Goal: Task Accomplishment & Management: Manage account settings

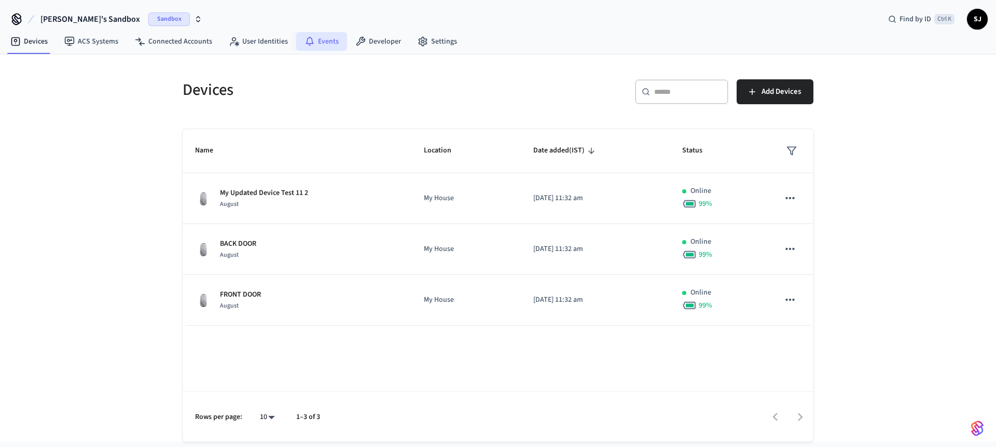
click at [314, 39] on link "Events" at bounding box center [321, 41] width 51 height 19
click at [372, 33] on link "Developer" at bounding box center [378, 41] width 62 height 19
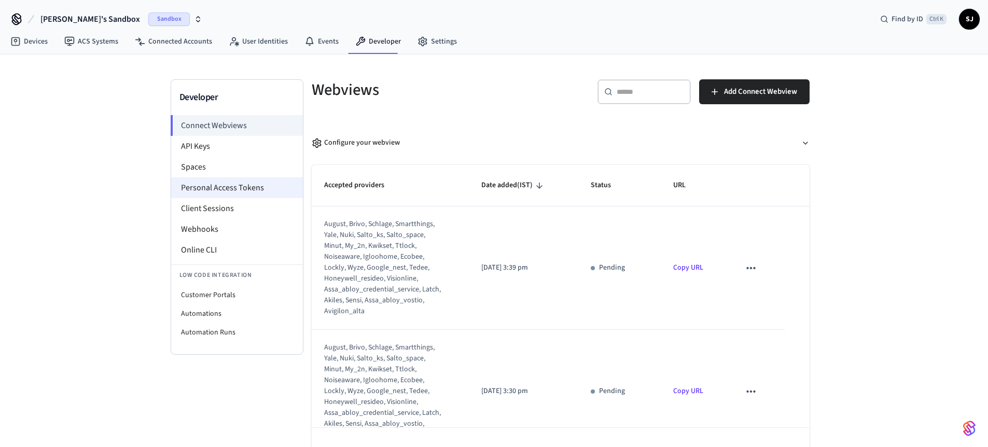
click at [216, 192] on li "Personal Access Tokens" at bounding box center [237, 187] width 132 height 21
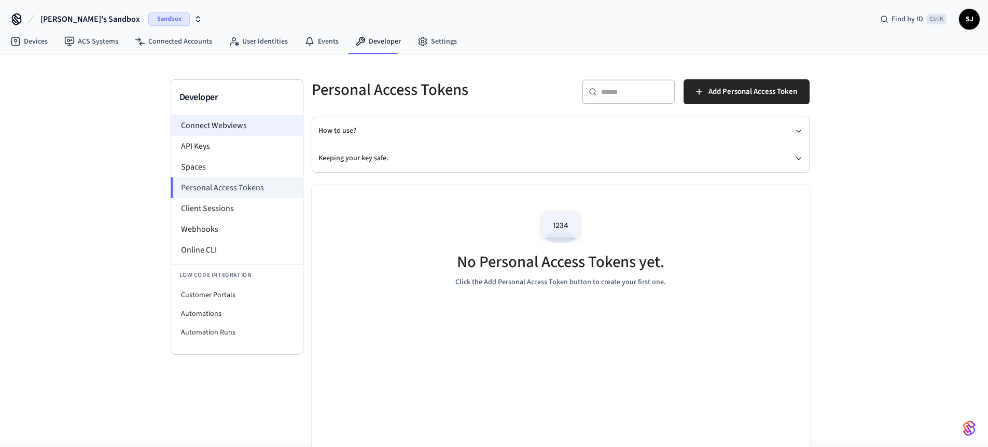
click at [213, 131] on li "Connect Webviews" at bounding box center [237, 125] width 132 height 21
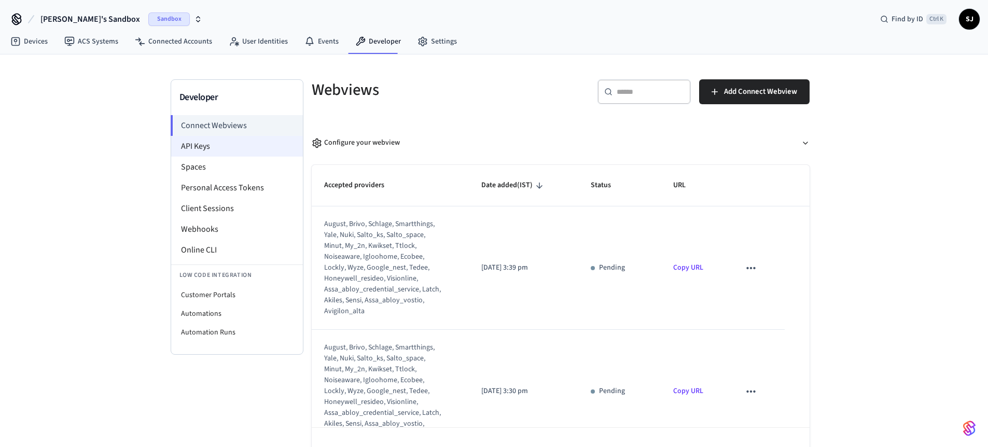
click at [198, 148] on li "API Keys" at bounding box center [237, 146] width 132 height 21
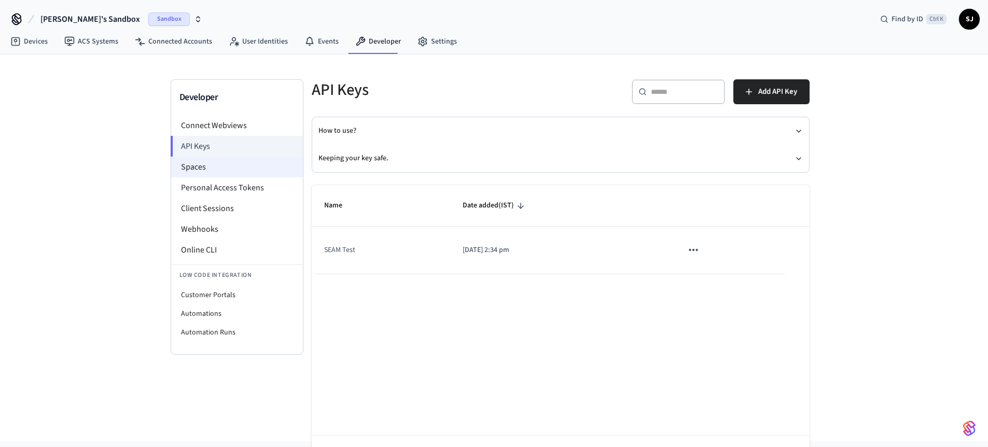
click at [212, 165] on li "Spaces" at bounding box center [237, 167] width 132 height 21
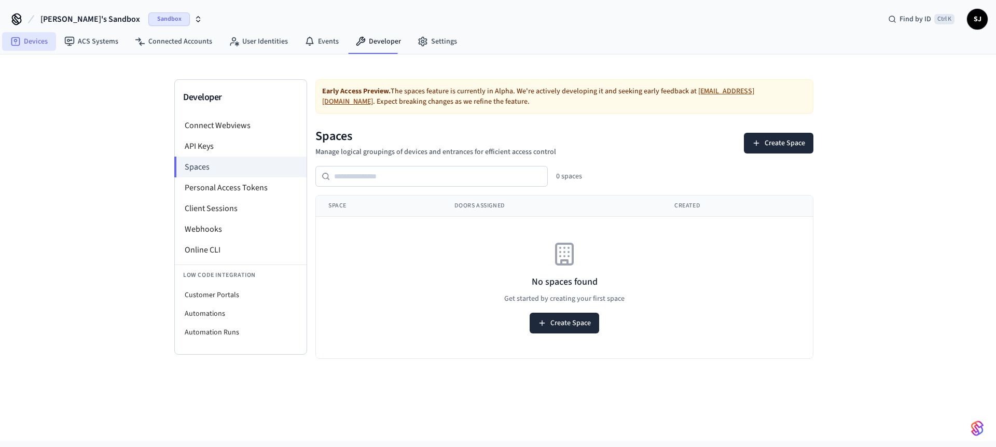
click at [35, 36] on link "Devices" at bounding box center [29, 41] width 54 height 19
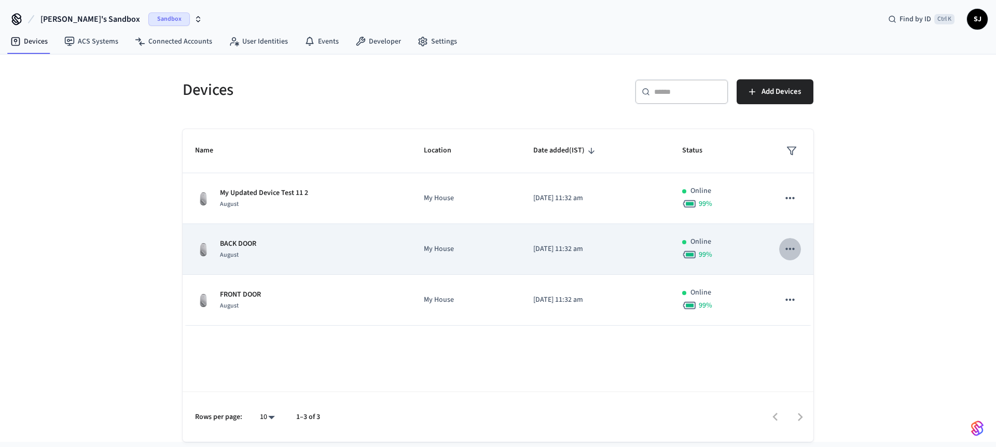
click at [784, 248] on icon "sticky table" at bounding box center [789, 248] width 13 height 13
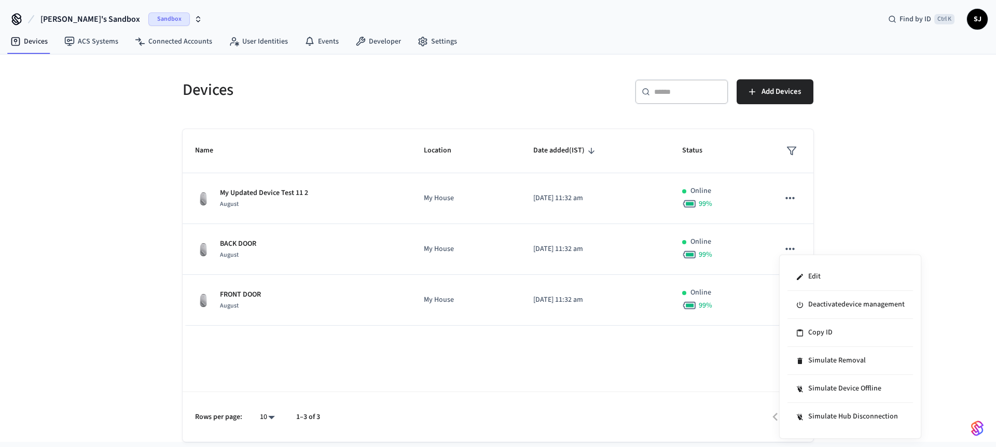
click at [810, 242] on div at bounding box center [498, 223] width 996 height 447
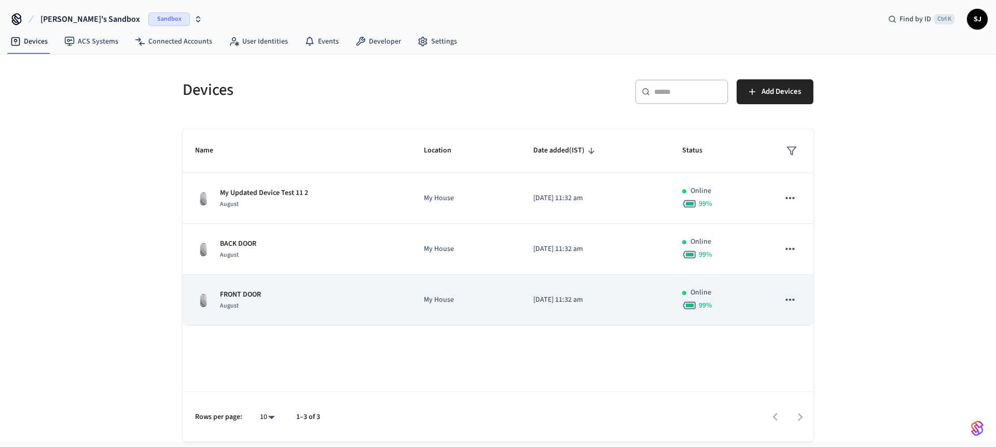
click at [787, 301] on icon "sticky table" at bounding box center [789, 299] width 13 height 13
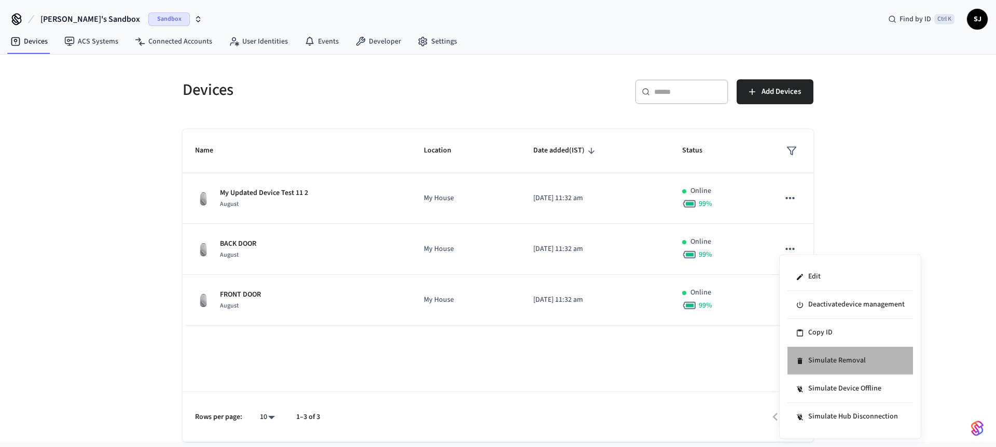
click at [830, 373] on li "Simulate Removal" at bounding box center [850, 361] width 126 height 28
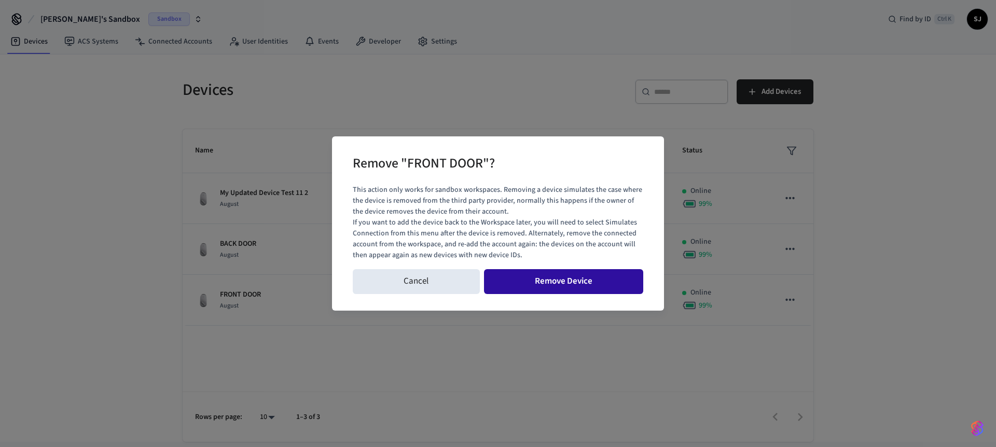
click at [585, 276] on button "Remove Device" at bounding box center [564, 281] width 160 height 25
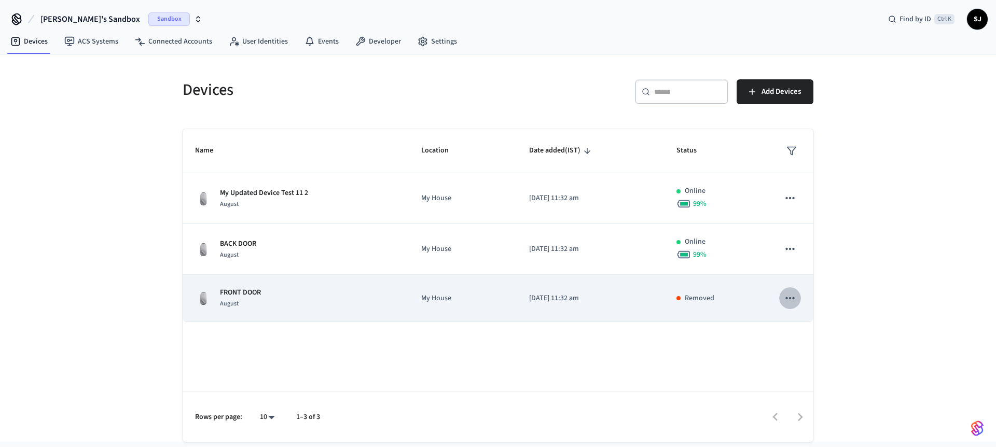
click at [790, 295] on icon "sticky table" at bounding box center [789, 298] width 13 height 13
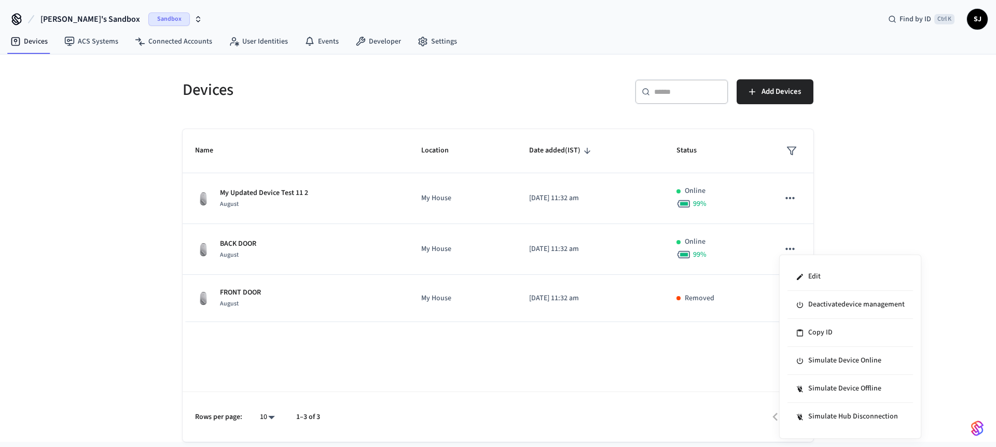
click at [107, 15] on div at bounding box center [498, 223] width 996 height 447
click at [150, 16] on span "Sandbox" at bounding box center [168, 18] width 41 height 13
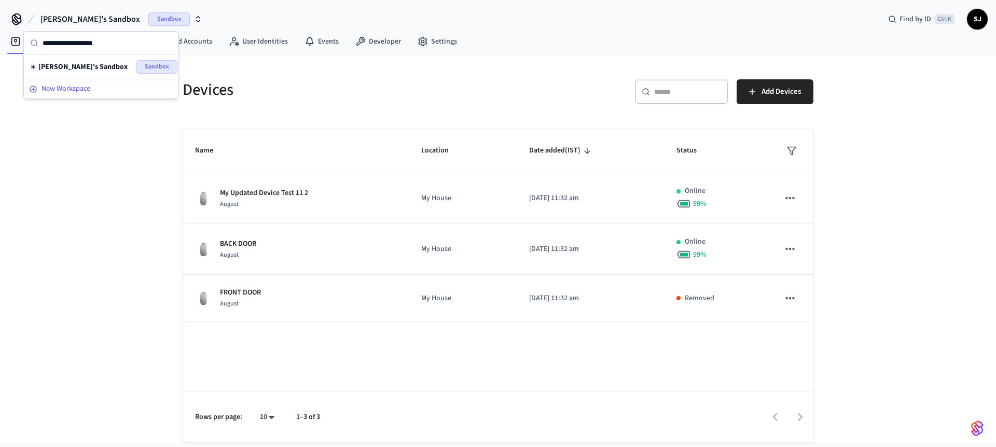
click at [73, 90] on span "New Workspace" at bounding box center [65, 89] width 49 height 11
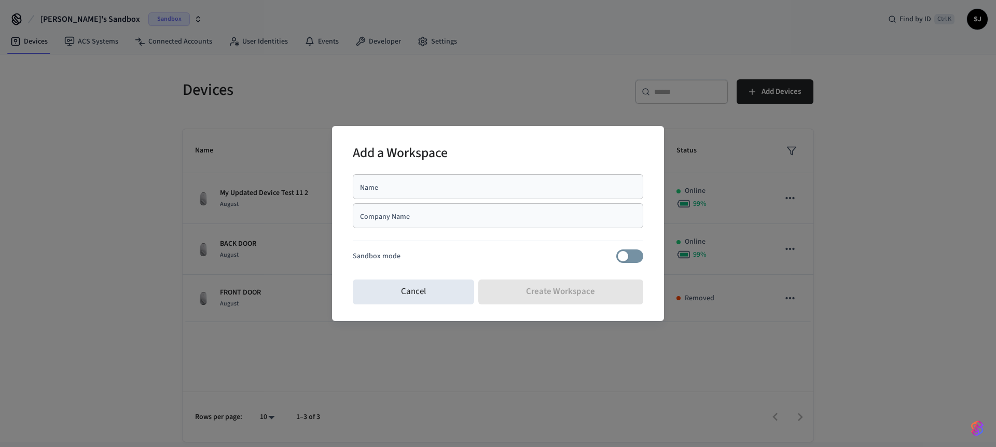
click at [395, 193] on div "Name" at bounding box center [498, 186] width 290 height 25
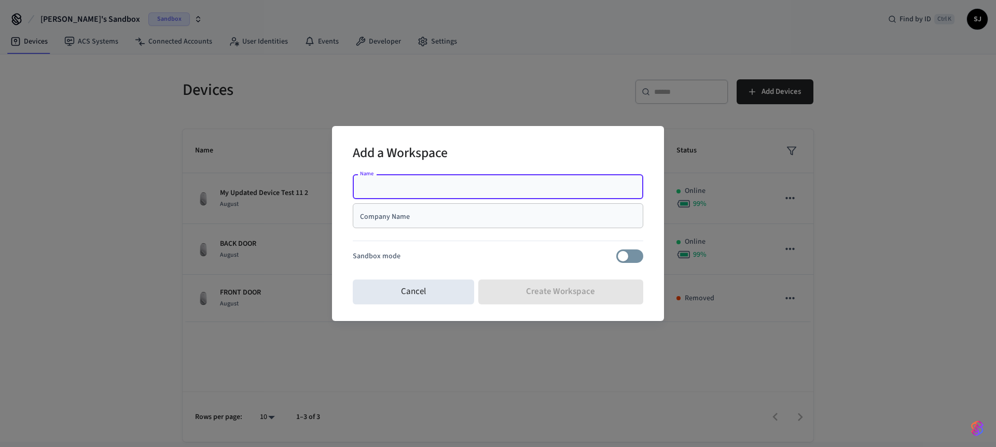
click at [395, 193] on div "Name" at bounding box center [498, 186] width 290 height 25
type input "*"
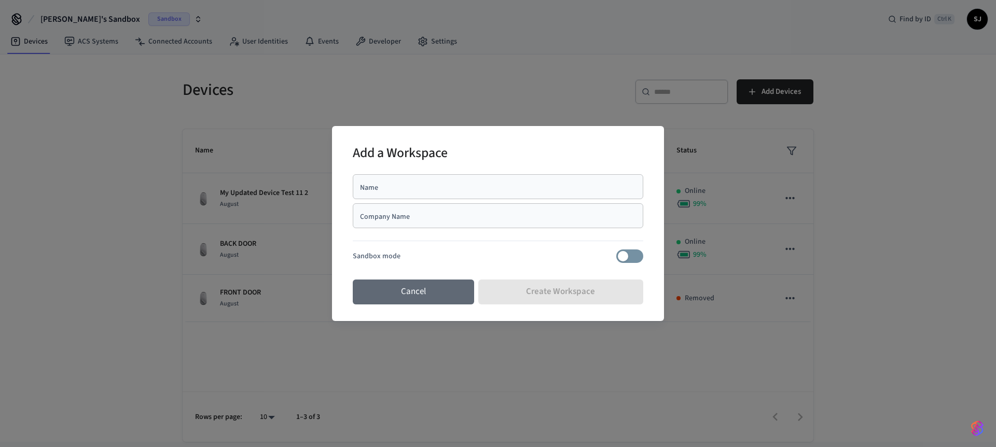
click at [405, 289] on button "Cancel" at bounding box center [413, 292] width 121 height 25
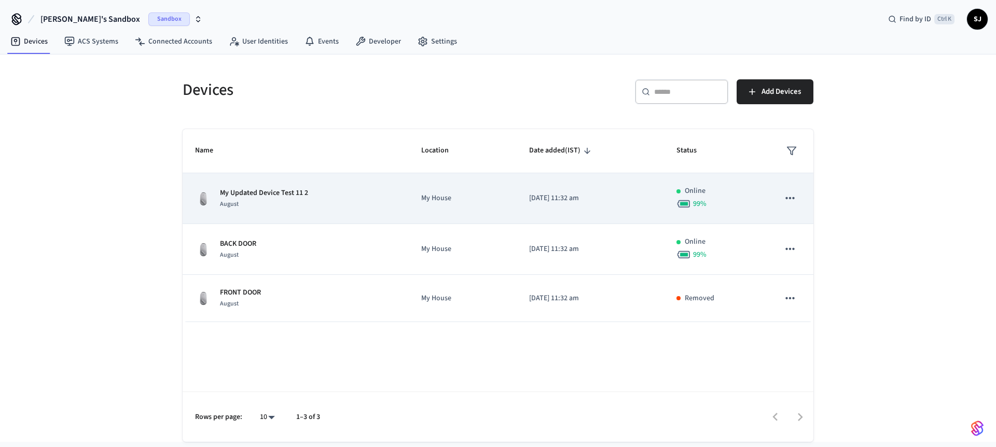
click at [347, 185] on td "My Updated Device Test 11 2 August" at bounding box center [296, 198] width 226 height 51
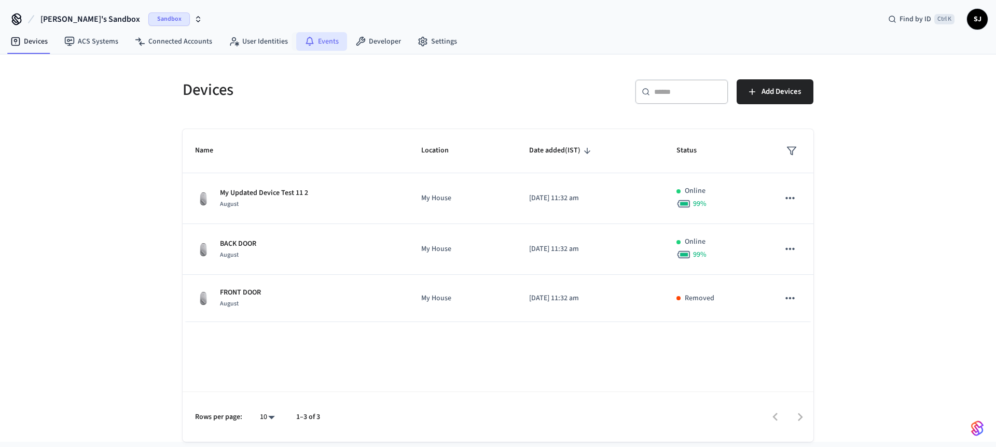
click at [307, 37] on icon at bounding box center [309, 41] width 10 height 10
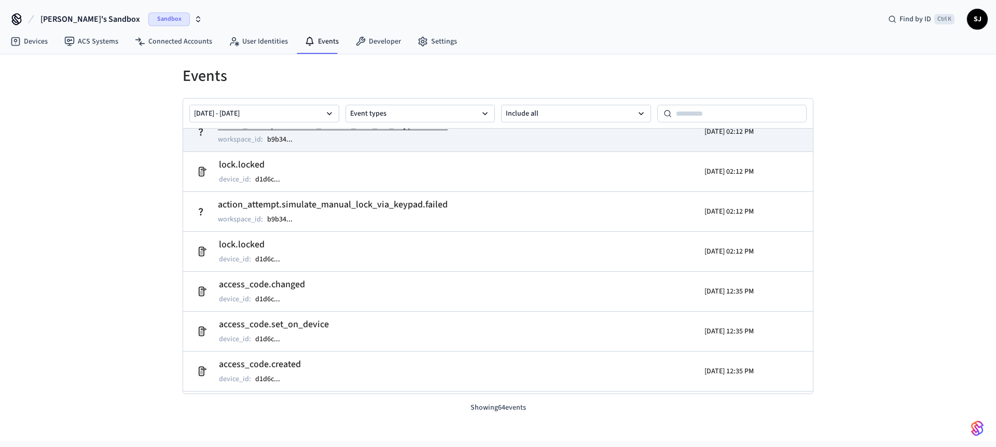
scroll to position [58, 0]
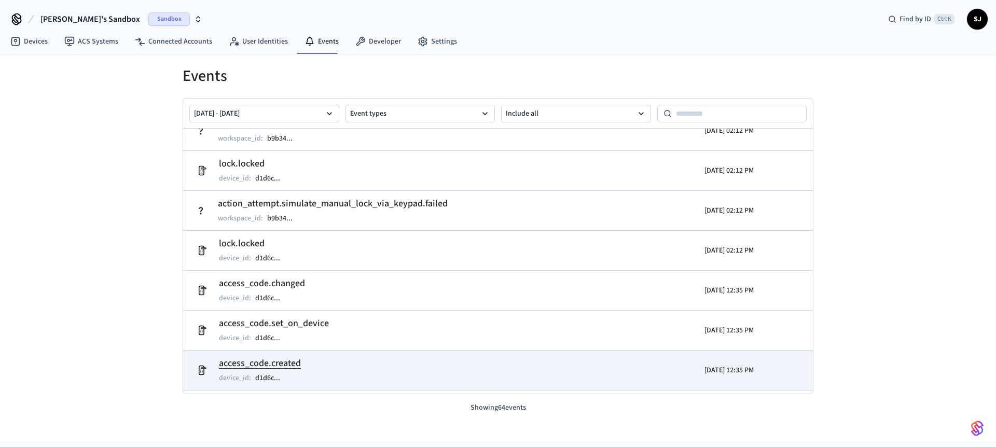
click at [321, 360] on td "access_code.created device_id : d1d6c ..." at bounding box center [395, 370] width 409 height 29
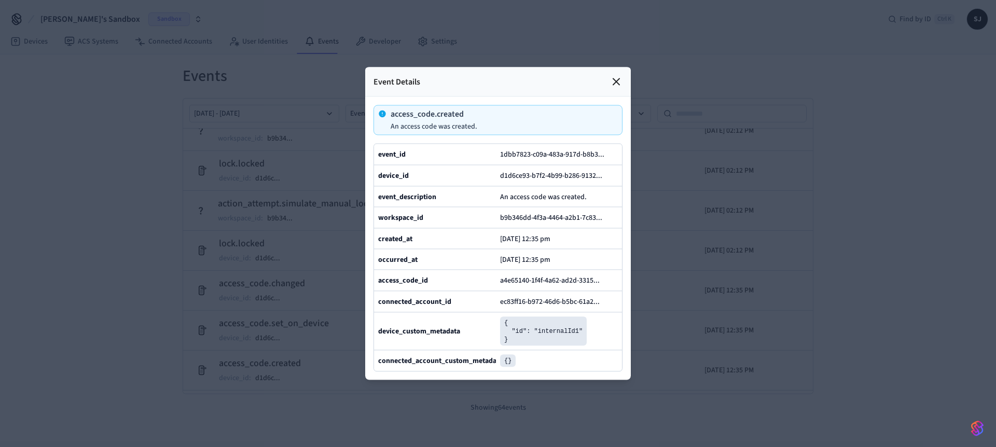
click at [617, 76] on icon at bounding box center [616, 82] width 12 height 12
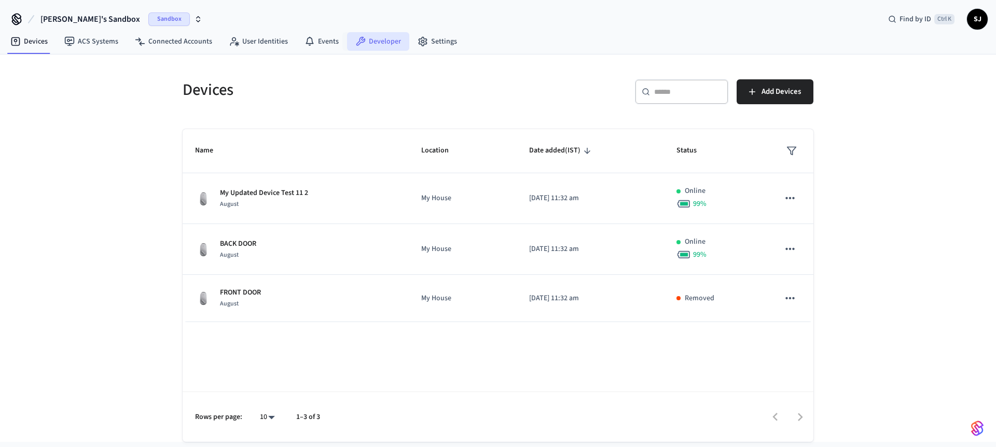
click at [373, 36] on link "Developer" at bounding box center [378, 41] width 62 height 19
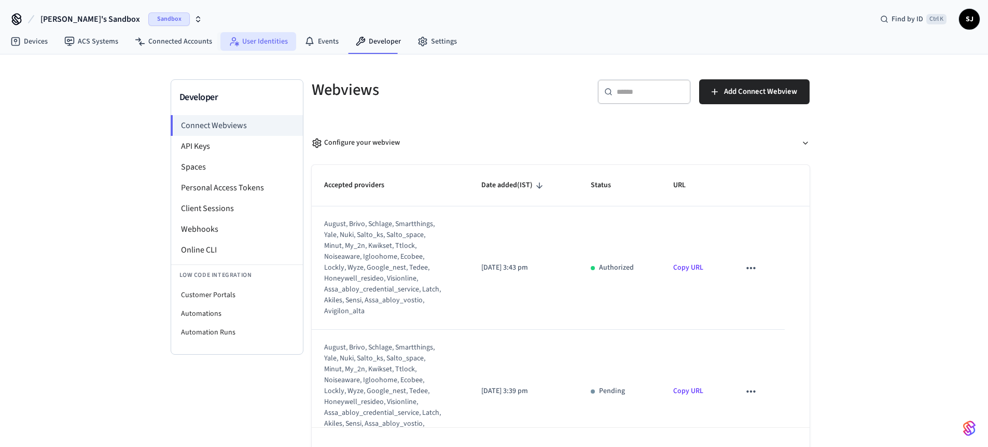
click at [267, 48] on link "User Identities" at bounding box center [258, 41] width 76 height 19
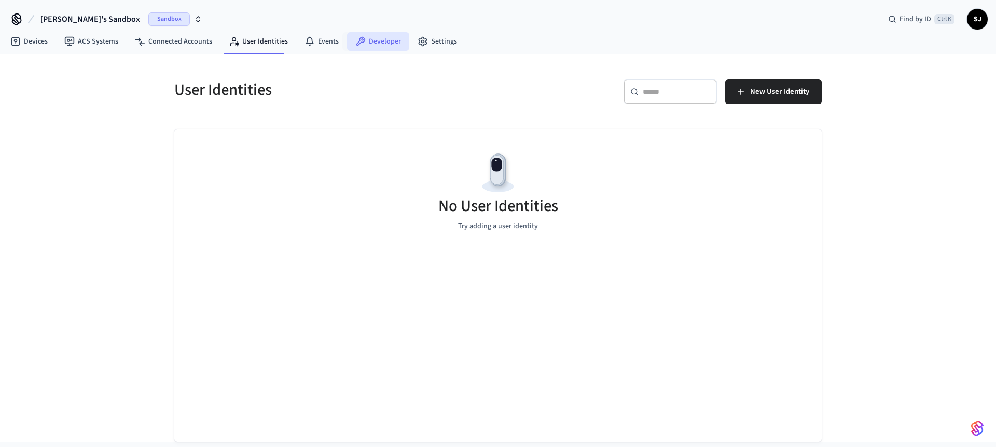
click at [376, 38] on link "Developer" at bounding box center [378, 41] width 62 height 19
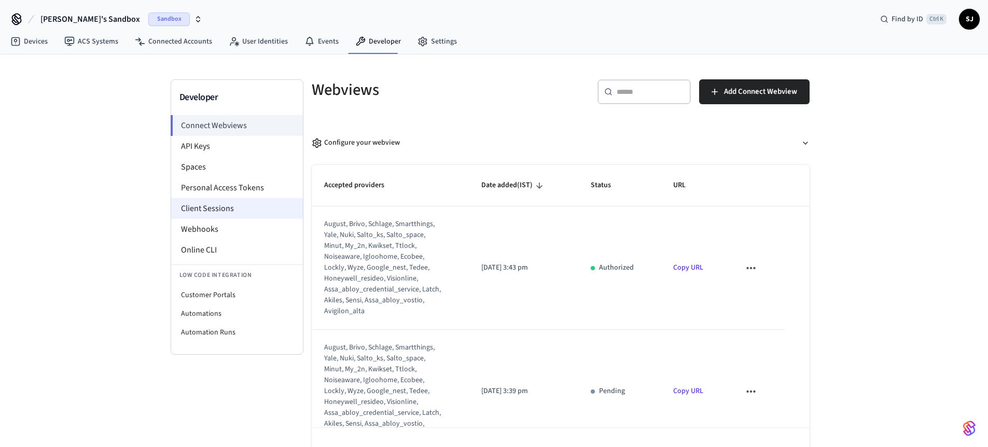
click at [198, 210] on li "Client Sessions" at bounding box center [237, 208] width 132 height 21
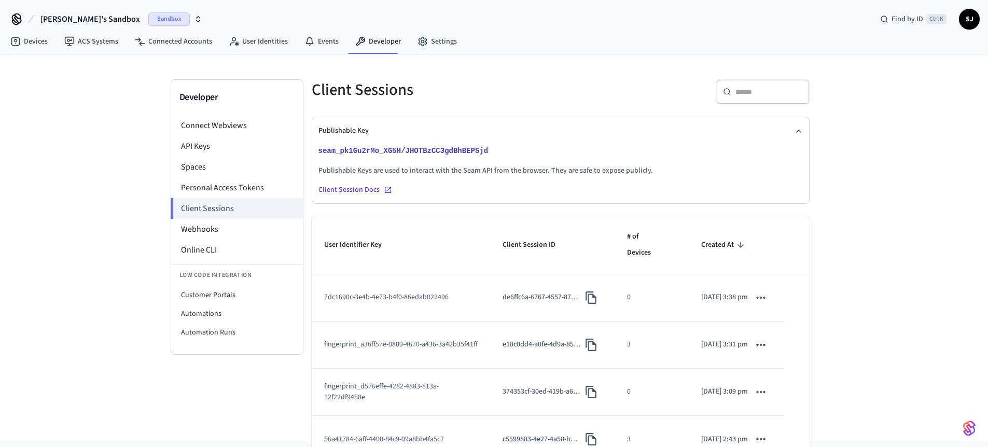
click at [87, 25] on span "[PERSON_NAME]'s Sandbox" at bounding box center [90, 19] width 100 height 12
click at [62, 94] on button "New Workspace" at bounding box center [101, 88] width 152 height 17
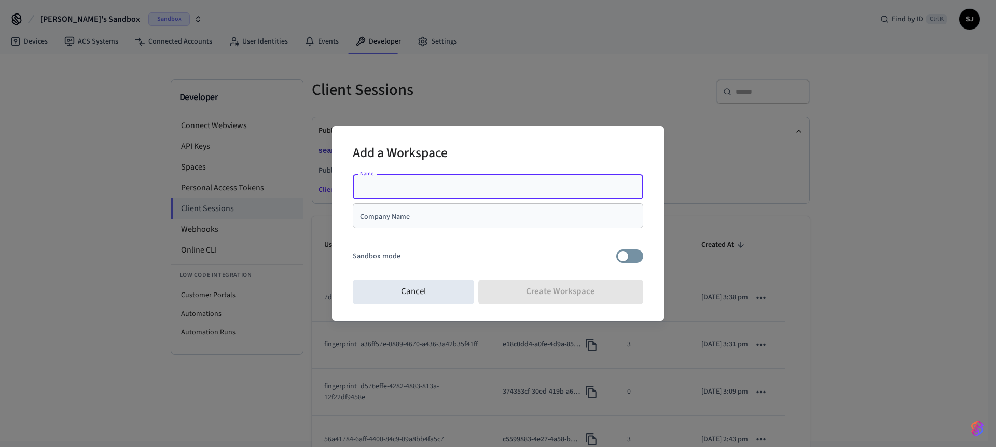
click at [386, 187] on input "Name" at bounding box center [498, 187] width 278 height 10
type input "**********"
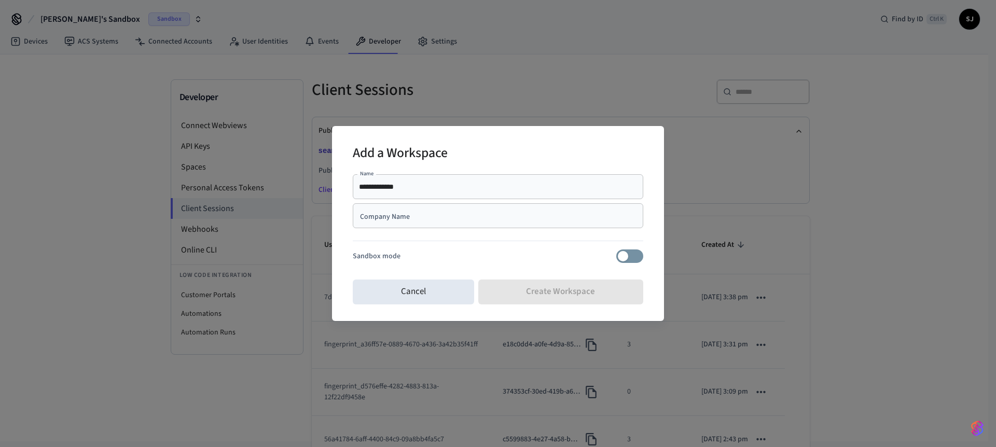
click at [393, 228] on div "Company Name" at bounding box center [498, 215] width 290 height 25
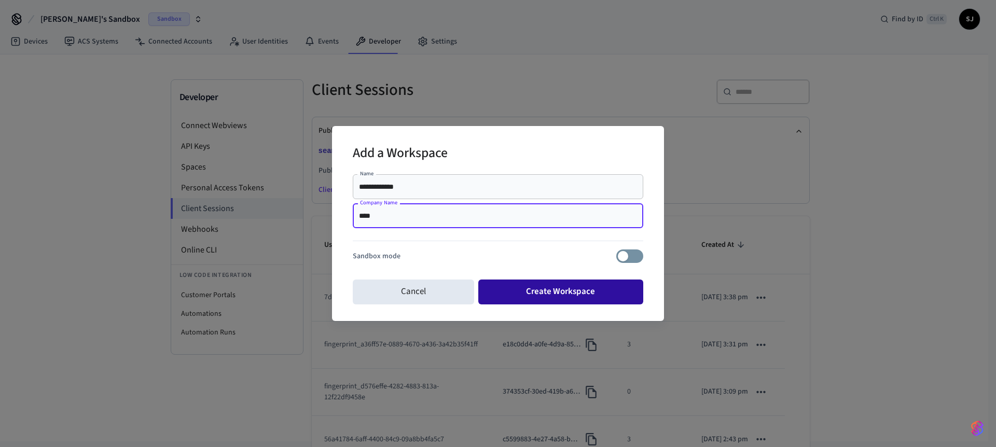
type input "****"
click at [535, 287] on button "Create Workspace" at bounding box center [560, 292] width 165 height 25
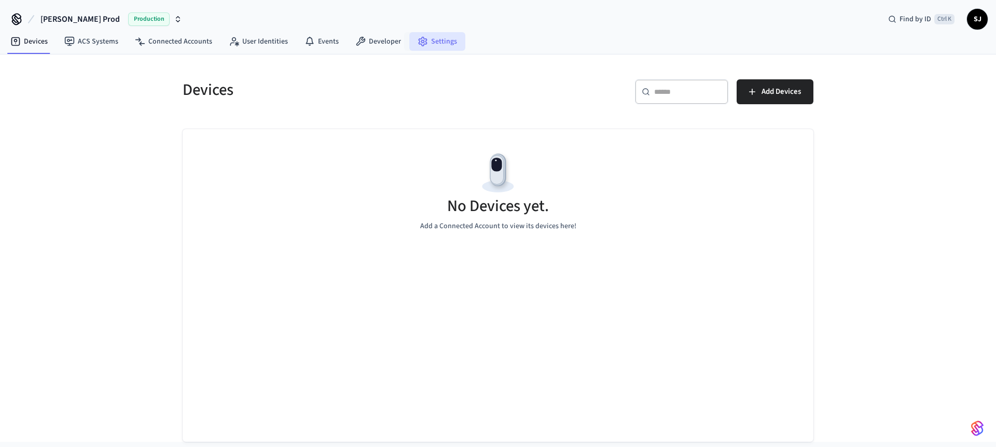
click at [438, 47] on link "Settings" at bounding box center [437, 41] width 56 height 19
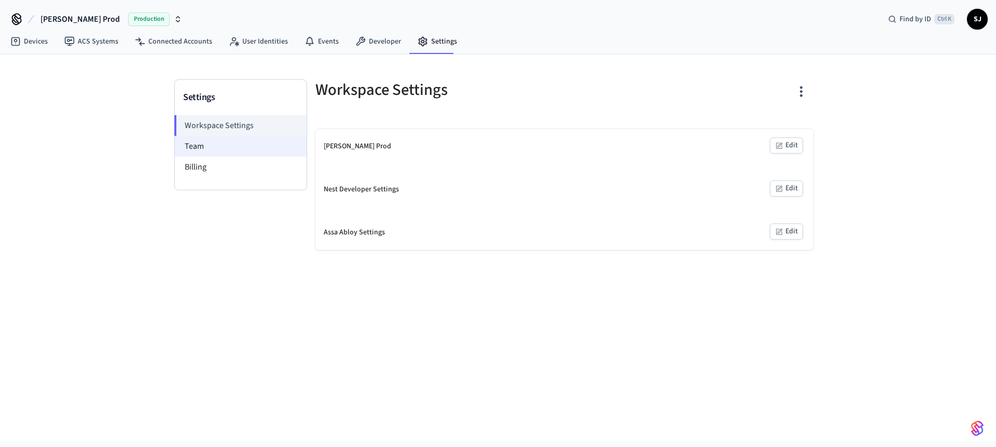
click at [189, 145] on li "Team" at bounding box center [241, 146] width 132 height 21
click at [203, 149] on li "Team" at bounding box center [241, 146] width 132 height 21
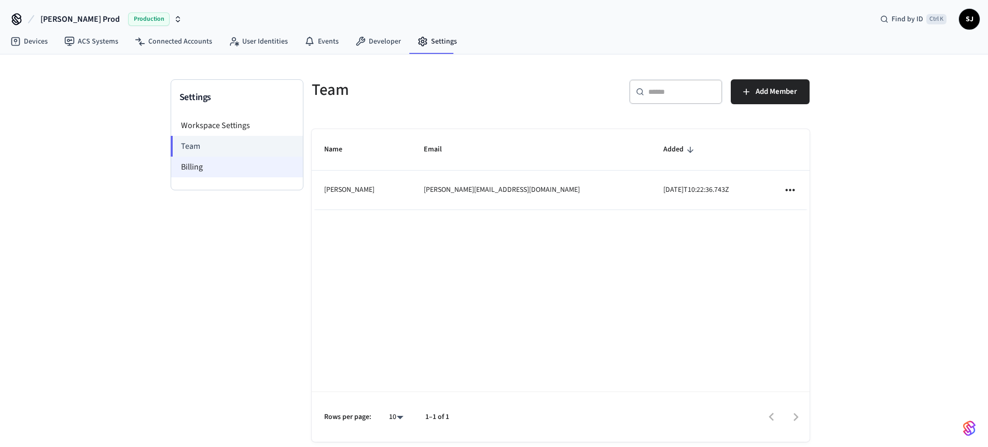
click at [199, 167] on li "Billing" at bounding box center [237, 167] width 132 height 21
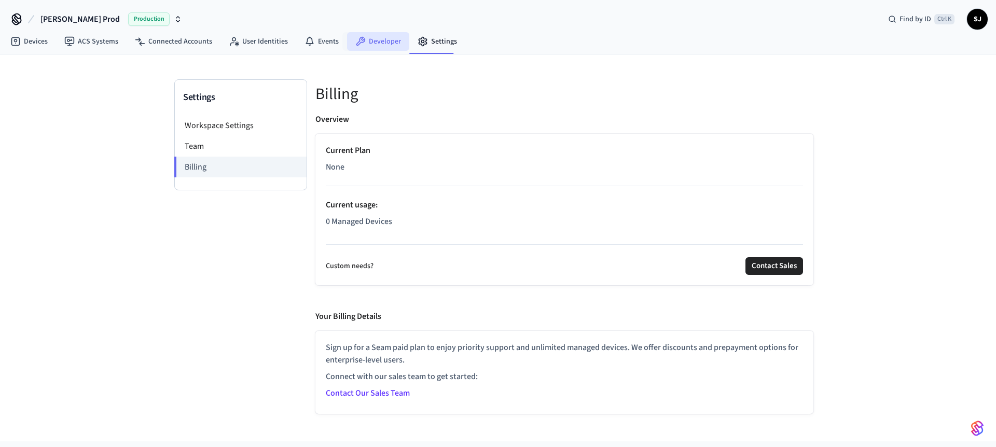
click at [362, 33] on link "Developer" at bounding box center [378, 41] width 62 height 19
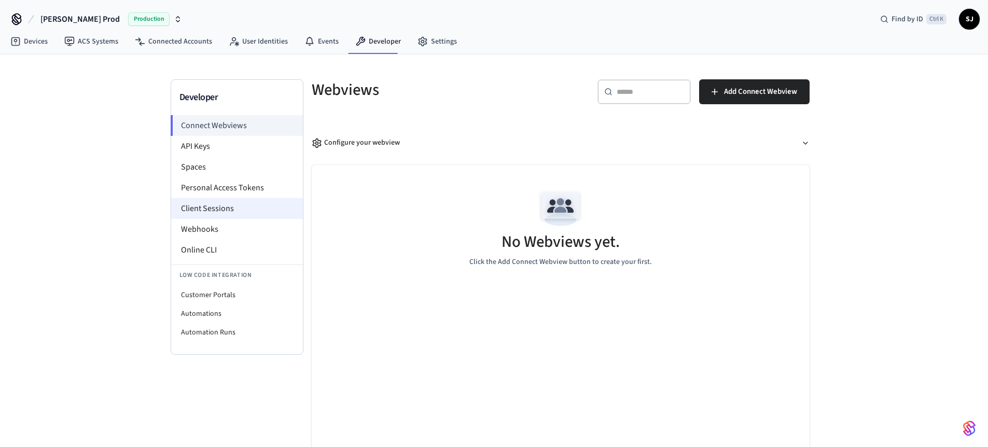
click at [228, 216] on li "Client Sessions" at bounding box center [237, 208] width 132 height 21
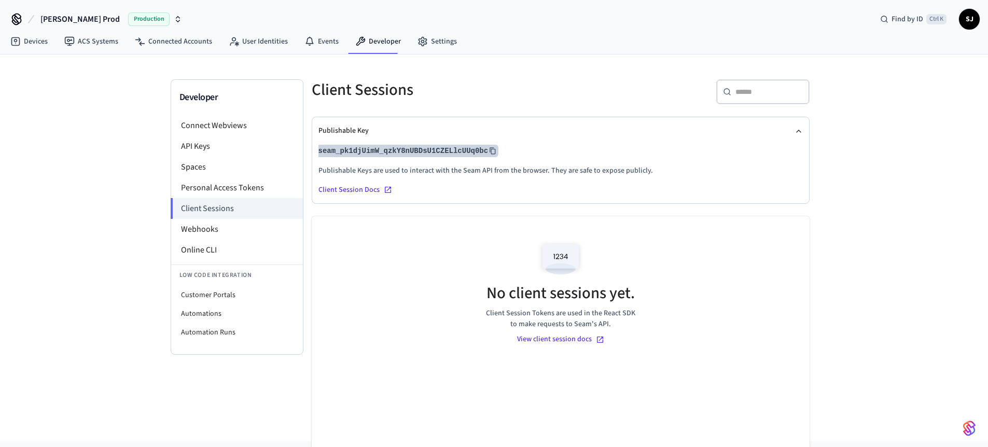
click at [496, 150] on icon at bounding box center [492, 150] width 7 height 7
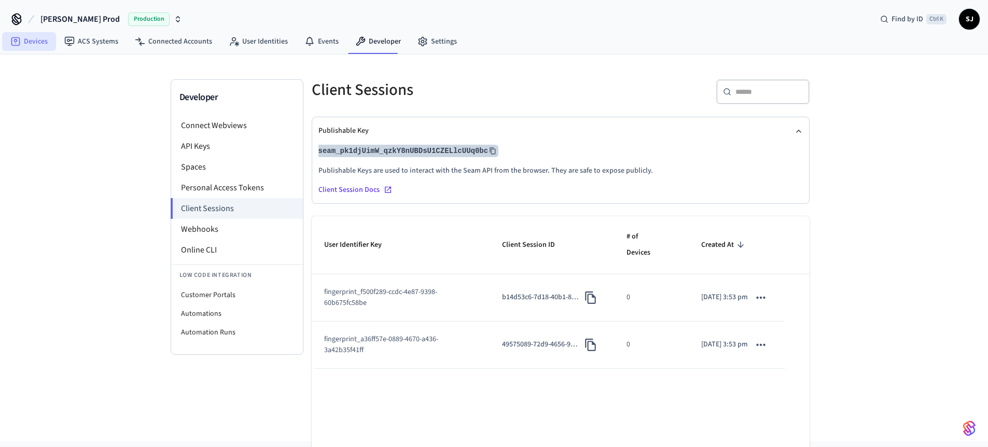
click at [41, 46] on link "Devices" at bounding box center [29, 41] width 54 height 19
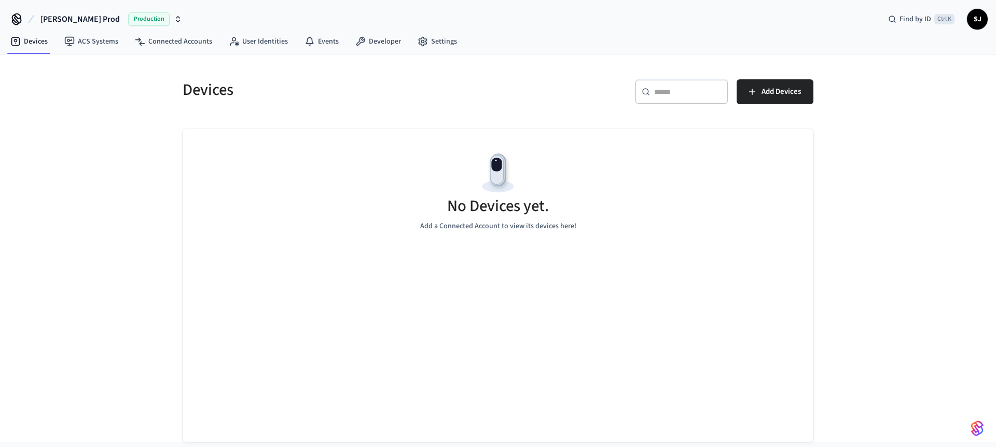
click at [78, 23] on span "Shubham Prod" at bounding box center [79, 19] width 79 height 12
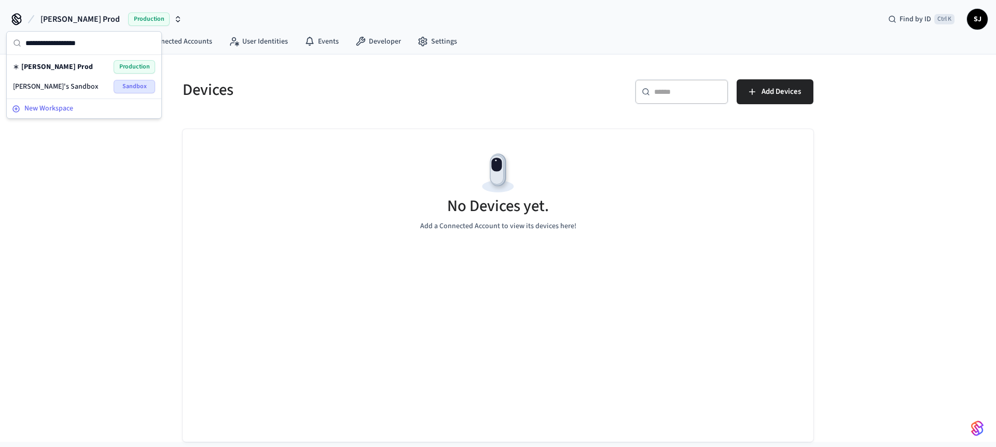
click at [53, 101] on button "New Workspace" at bounding box center [84, 108] width 152 height 17
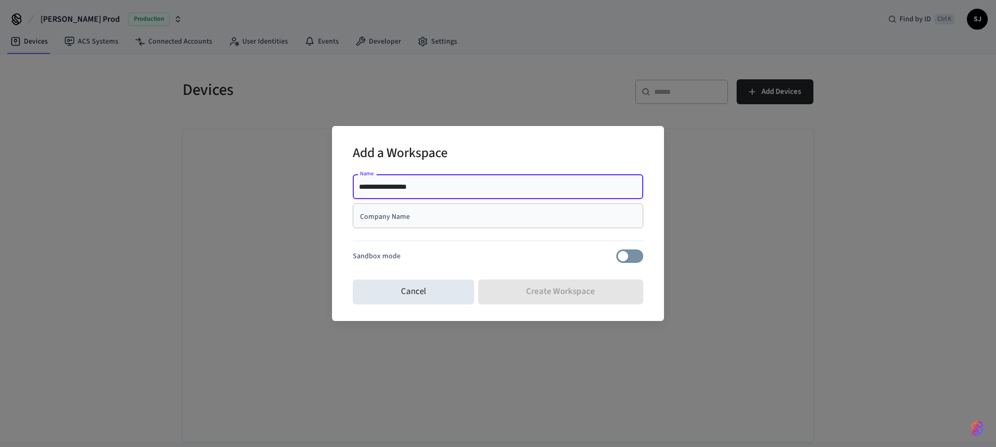
type input "**********"
click at [387, 206] on div "Company Name" at bounding box center [498, 215] width 290 height 25
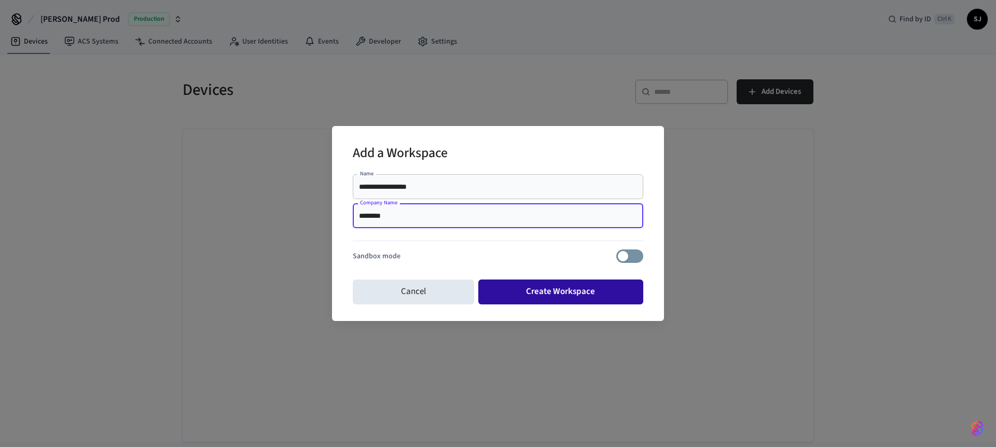
type input "********"
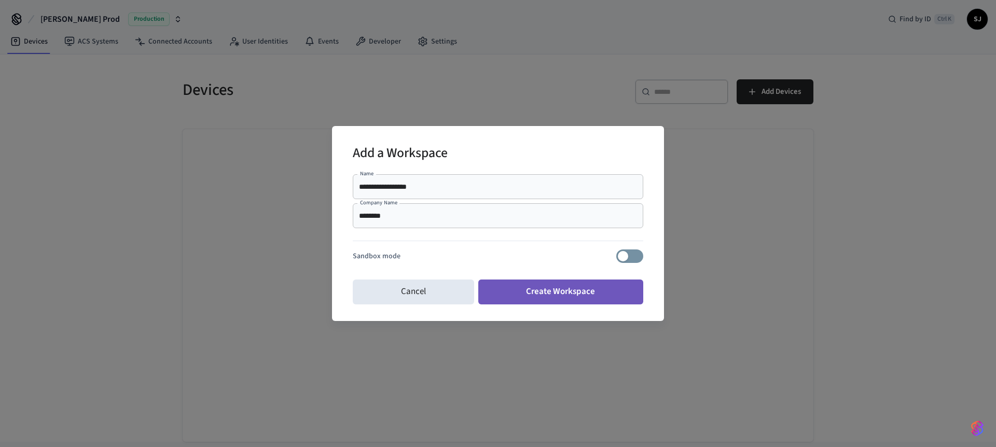
click at [565, 301] on button "Create Workspace" at bounding box center [560, 292] width 165 height 25
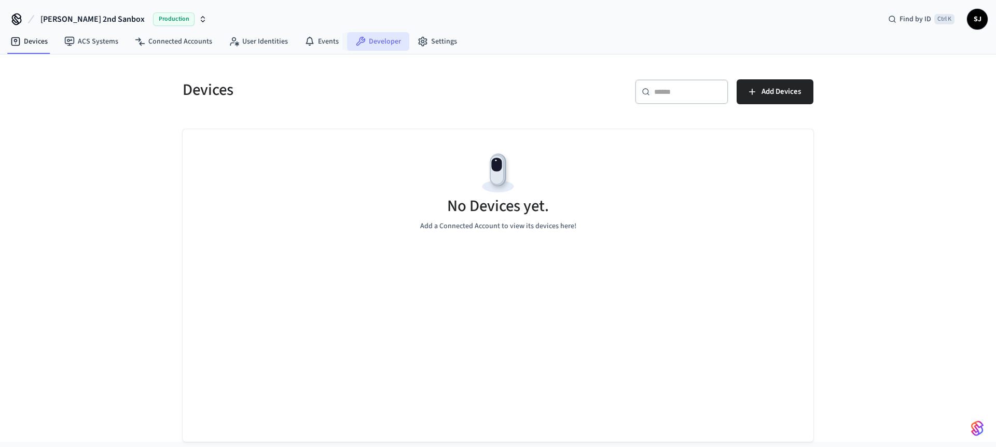
click at [383, 41] on link "Developer" at bounding box center [378, 41] width 62 height 19
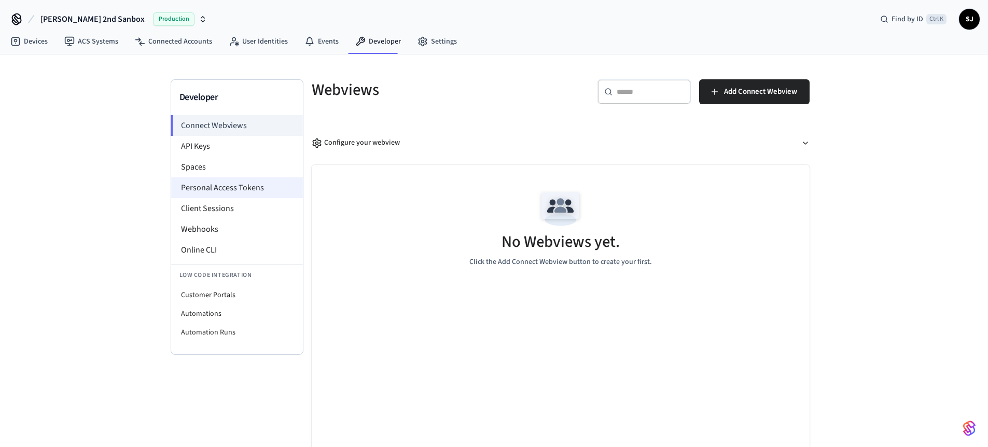
click at [195, 197] on li "Personal Access Tokens" at bounding box center [237, 187] width 132 height 21
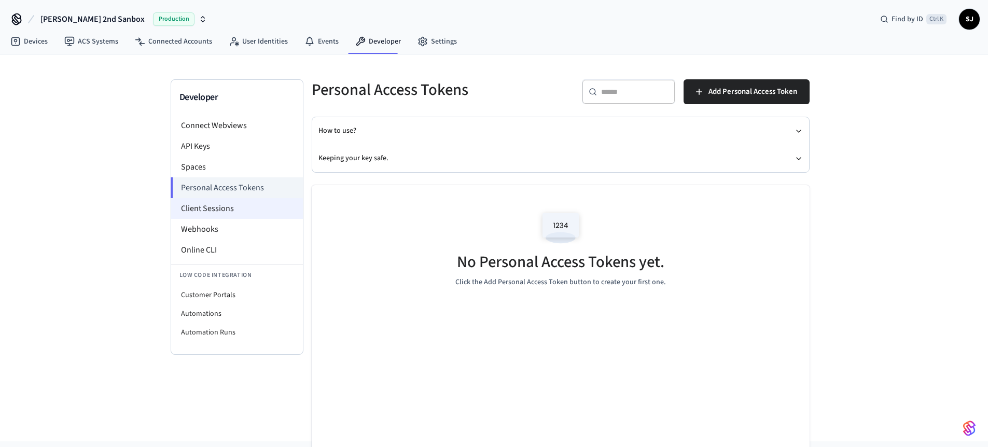
click at [214, 214] on li "Client Sessions" at bounding box center [237, 208] width 132 height 21
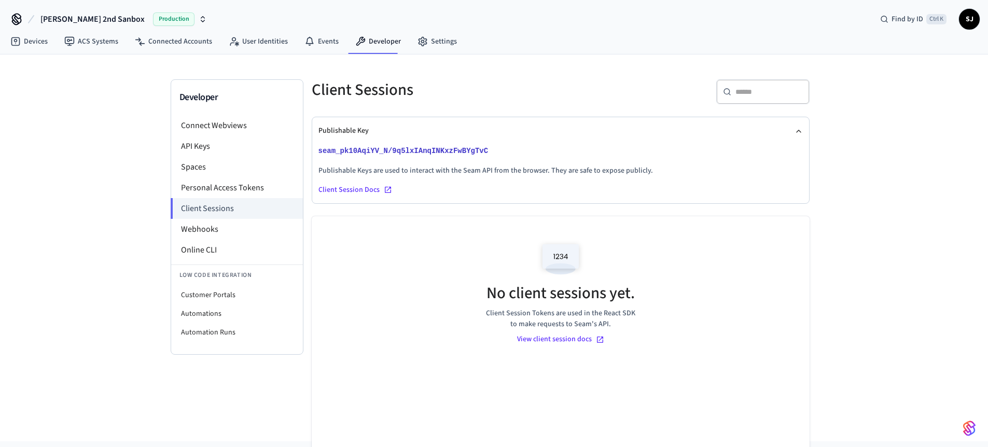
click at [513, 149] on p "seam_pk10AqiYV_N/9q5lxIAnqINKxzFwBYgTvC" at bounding box center [560, 151] width 484 height 12
copy button "seam_pk10AqiYV_N/9q5lxIAnqINKxzFwBYgTvC"
click at [513, 149] on p "seam_pk10AqiYV_N/9q5lxIAnqINKxzFwBYgTvC" at bounding box center [560, 151] width 484 height 12
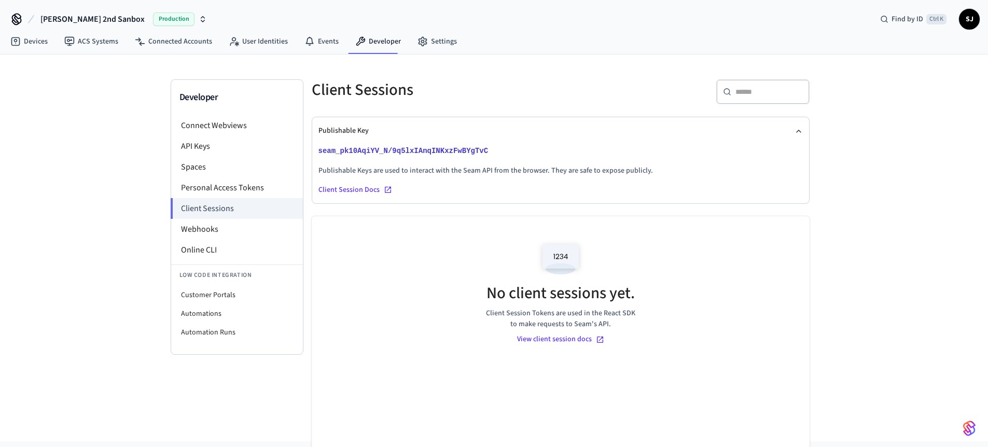
click at [513, 149] on p "seam_pk10AqiYV_N/9q5lxIAnqINKxzFwBYgTvC" at bounding box center [560, 151] width 484 height 12
copy button "seam_pk10AqiYV_N/9q5lxIAnqINKxzFwBYgTvC"
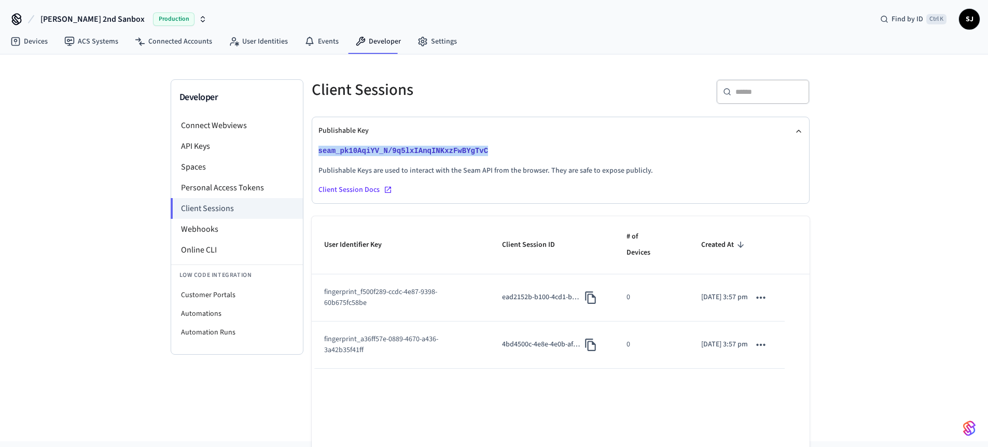
click at [551, 145] on p "seam_pk10AqiYV_N/9q5lxIAnqINKxzFwBYgTvC" at bounding box center [560, 151] width 484 height 12
click at [508, 152] on p "seam_pk10AqiYV_N/9q5lxIAnqINKxzFwBYgTvC" at bounding box center [560, 151] width 484 height 12
copy button "seam_pk10AqiYV_N/9q5lxIAnqINKxzFwBYgTvC"
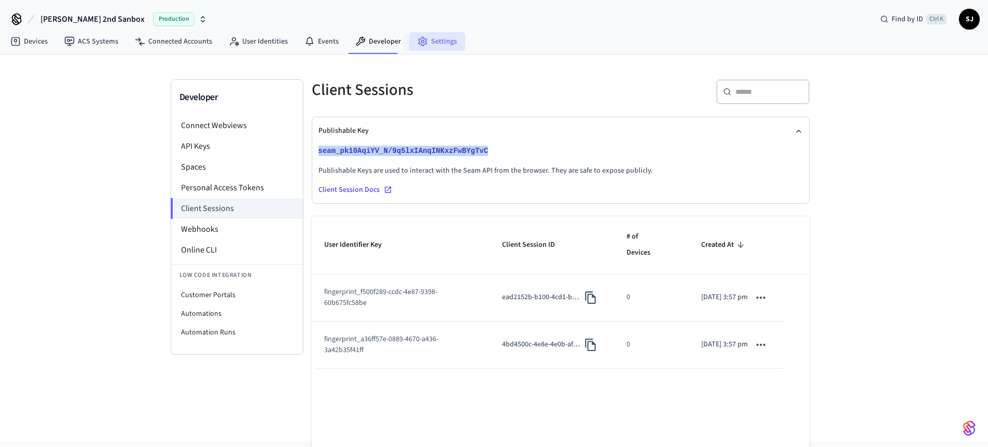
click at [430, 41] on link "Settings" at bounding box center [437, 41] width 56 height 19
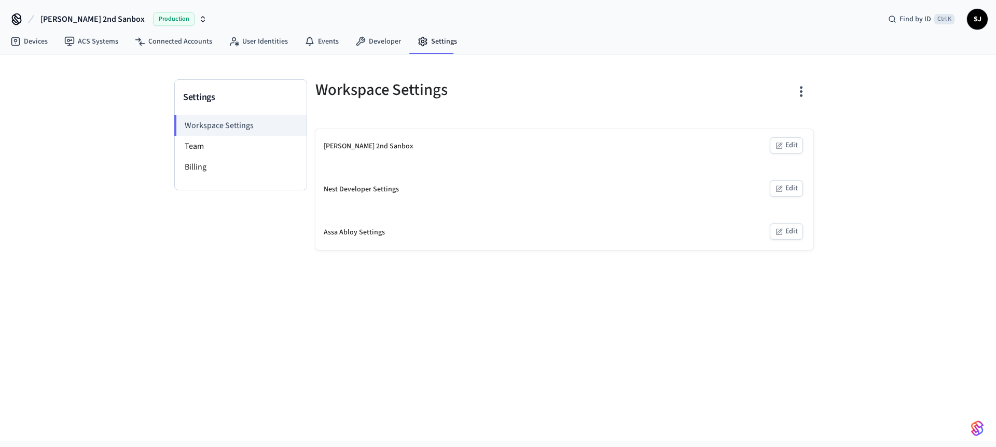
click at [793, 149] on button "Edit" at bounding box center [786, 145] width 33 height 16
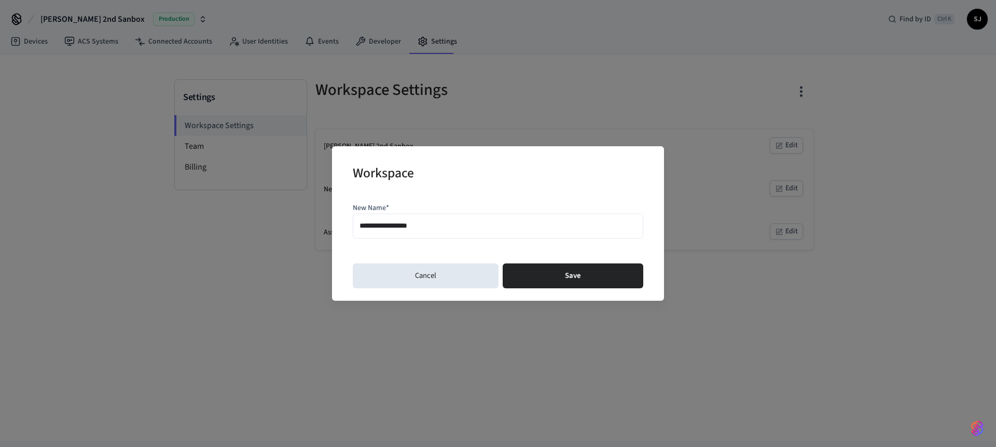
drag, startPoint x: 471, startPoint y: 278, endPoint x: 781, endPoint y: 183, distance: 323.9
click at [781, 183] on div "**********" at bounding box center [498, 223] width 996 height 447
click at [435, 270] on button "Cancel" at bounding box center [426, 275] width 146 height 25
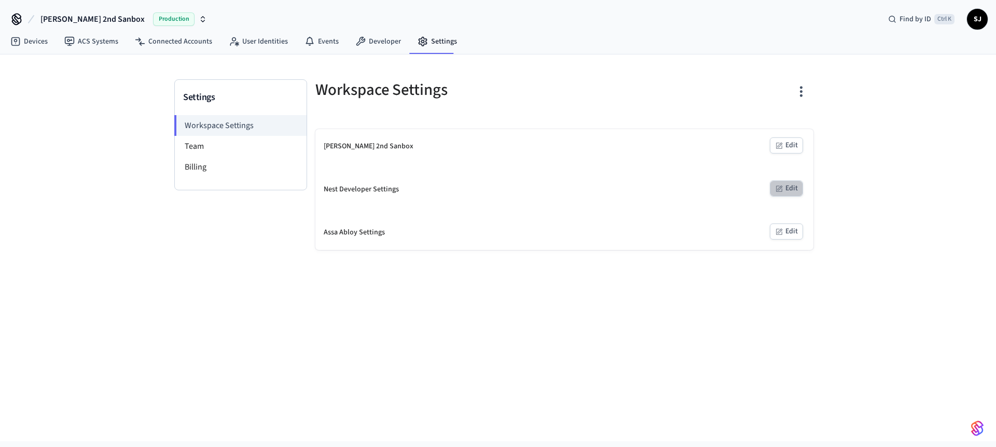
click at [789, 190] on button "Edit" at bounding box center [786, 189] width 33 height 16
click at [203, 151] on li "Team" at bounding box center [241, 146] width 132 height 21
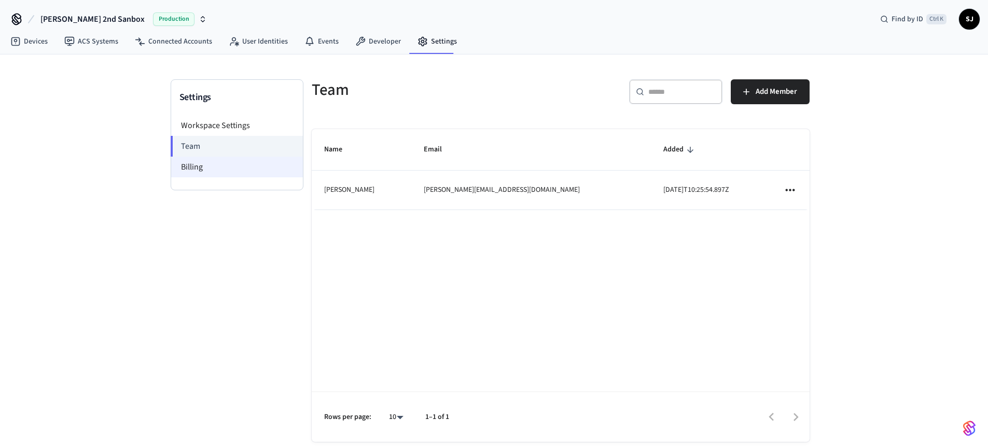
click at [199, 166] on li "Billing" at bounding box center [237, 167] width 132 height 21
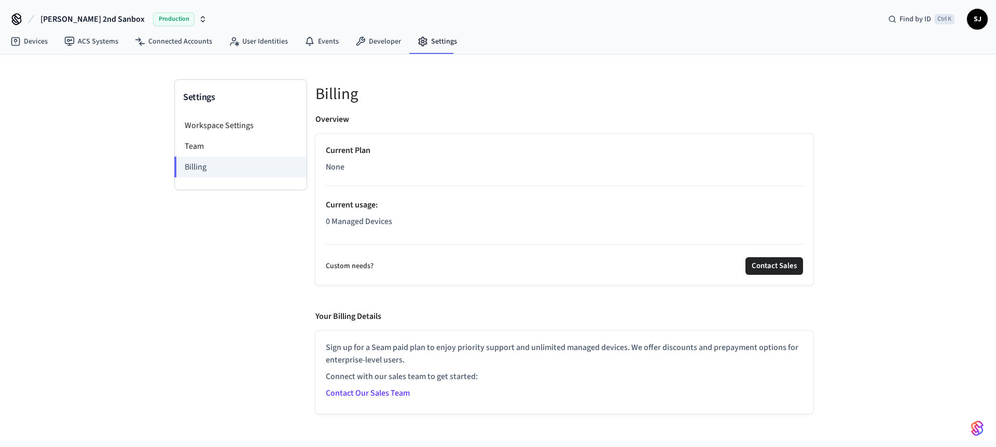
click at [350, 158] on div "Current Plan None Current usage : 0 Managed Devices" at bounding box center [564, 188] width 477 height 88
click at [371, 41] on link "Developer" at bounding box center [378, 41] width 62 height 19
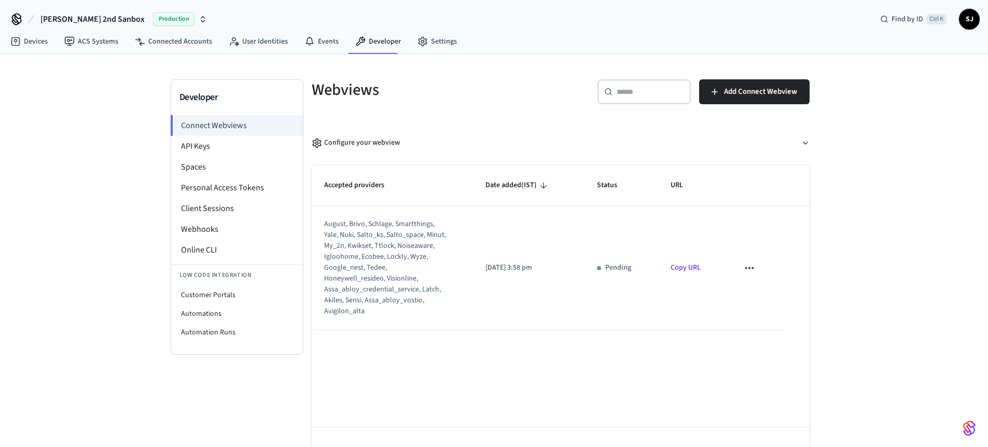
click at [79, 20] on span "Shubham 2nd Sanbox" at bounding box center [92, 19] width 104 height 12
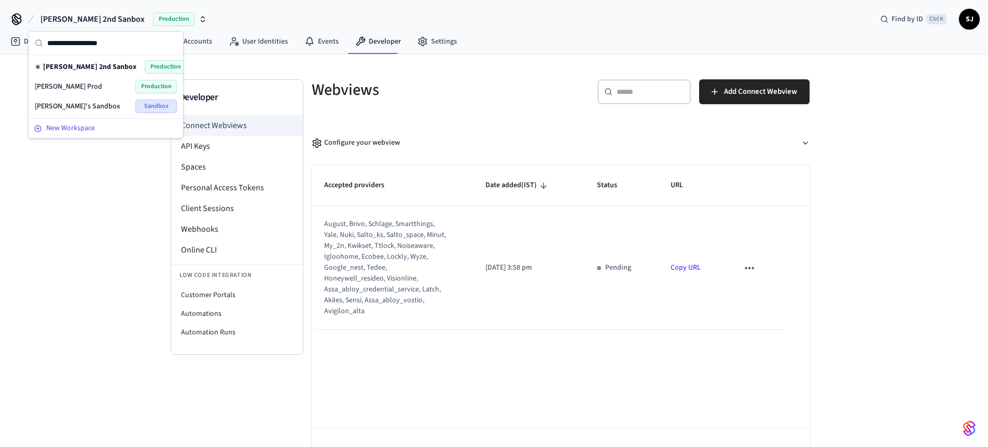
click at [61, 131] on span "New Workspace" at bounding box center [70, 128] width 49 height 11
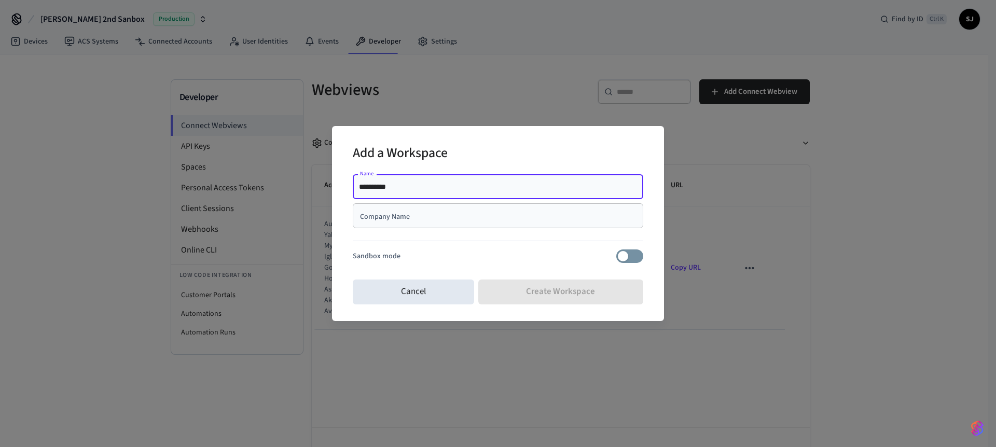
type input "**********"
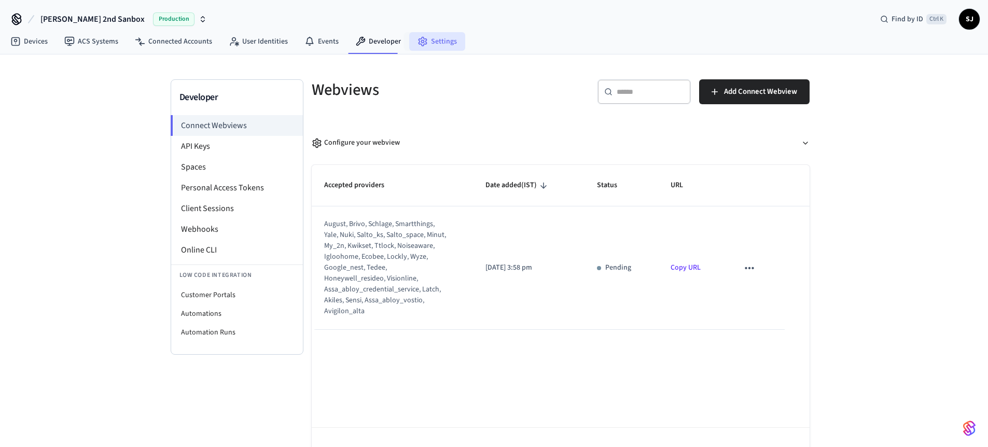
click at [427, 44] on link "Settings" at bounding box center [437, 41] width 56 height 19
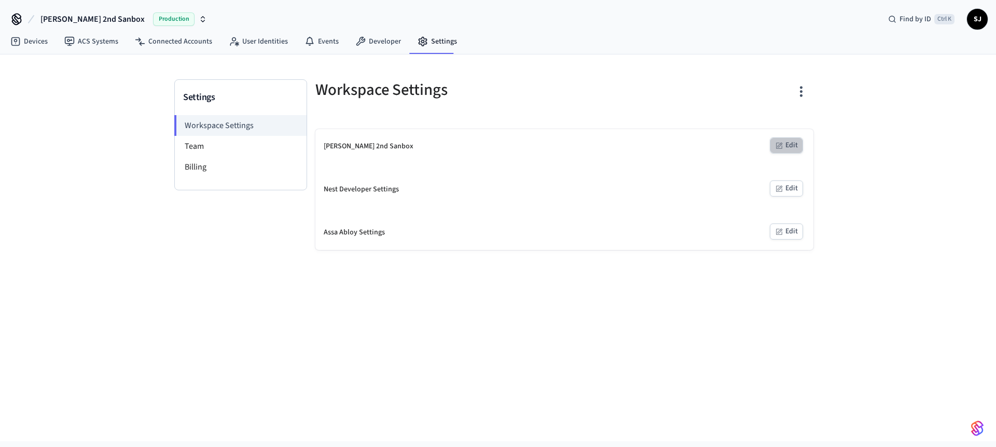
click at [784, 142] on button "Edit" at bounding box center [786, 145] width 33 height 16
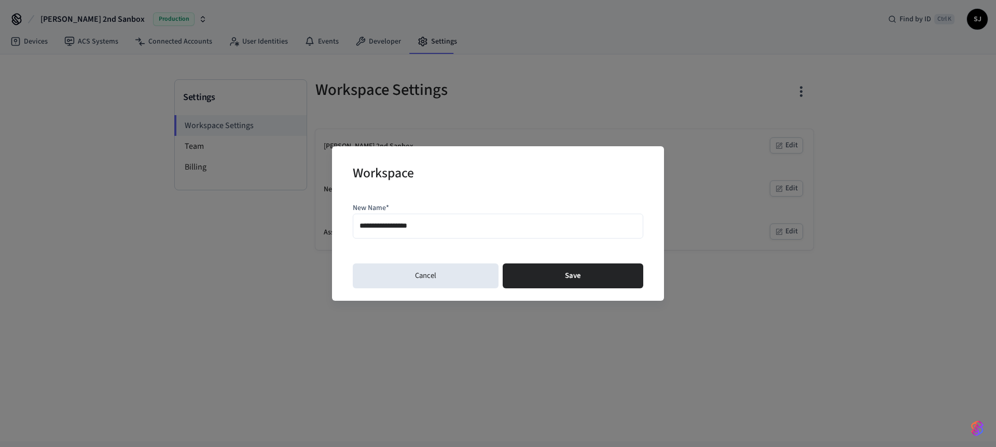
click at [413, 226] on input "**********" at bounding box center [497, 226] width 277 height 15
type input "**********"
click at [571, 289] on div "**********" at bounding box center [498, 223] width 332 height 155
click at [579, 282] on button "Save" at bounding box center [573, 275] width 141 height 25
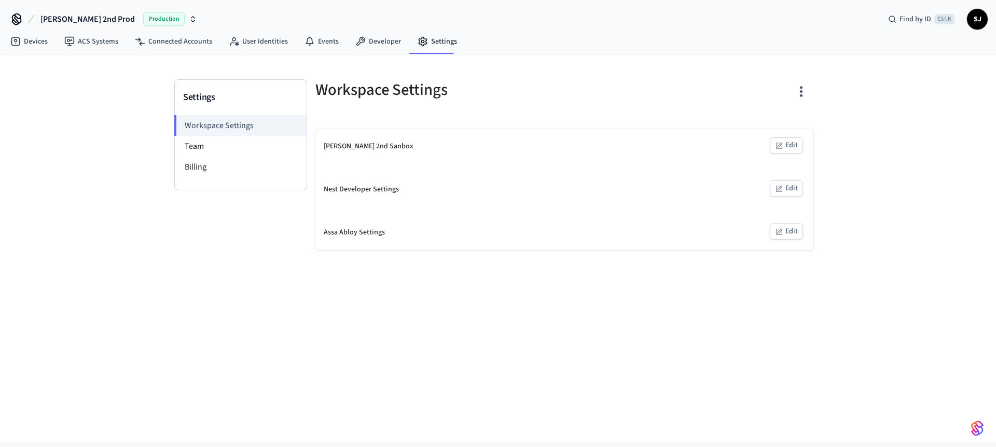
click at [72, 13] on span "Shubham 2nd Prod" at bounding box center [87, 19] width 94 height 12
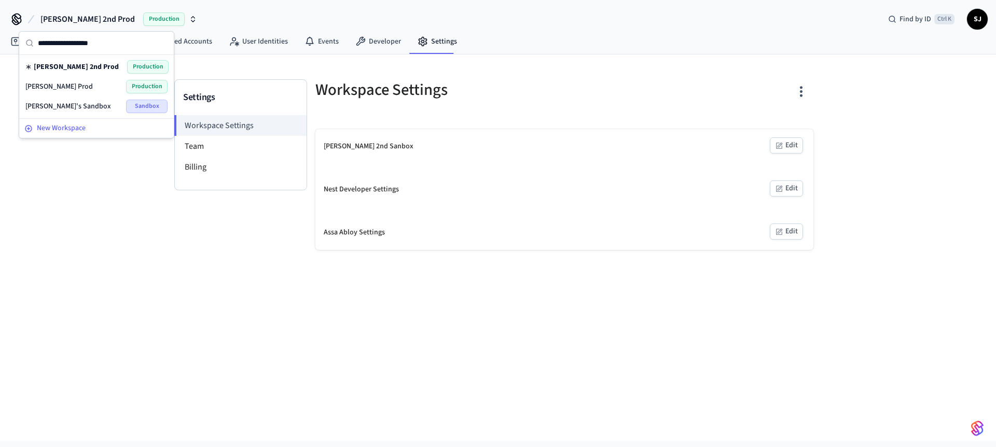
click at [73, 123] on span "New Workspace" at bounding box center [61, 128] width 49 height 11
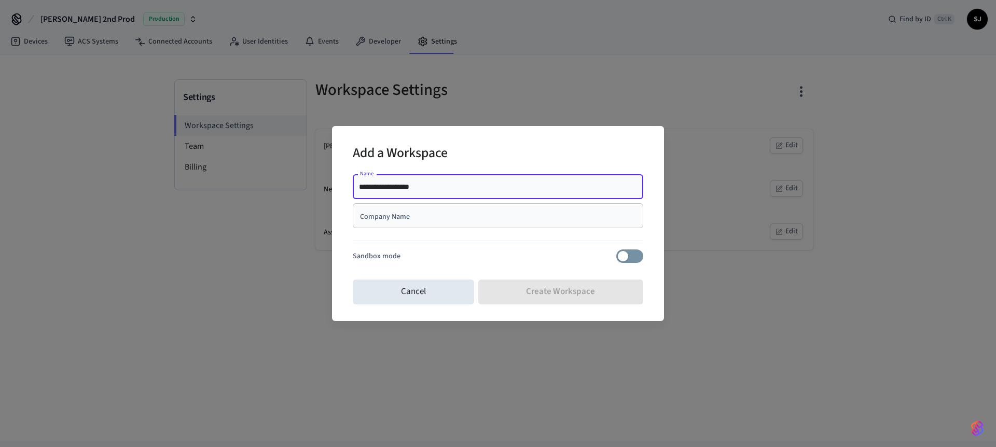
type input "**********"
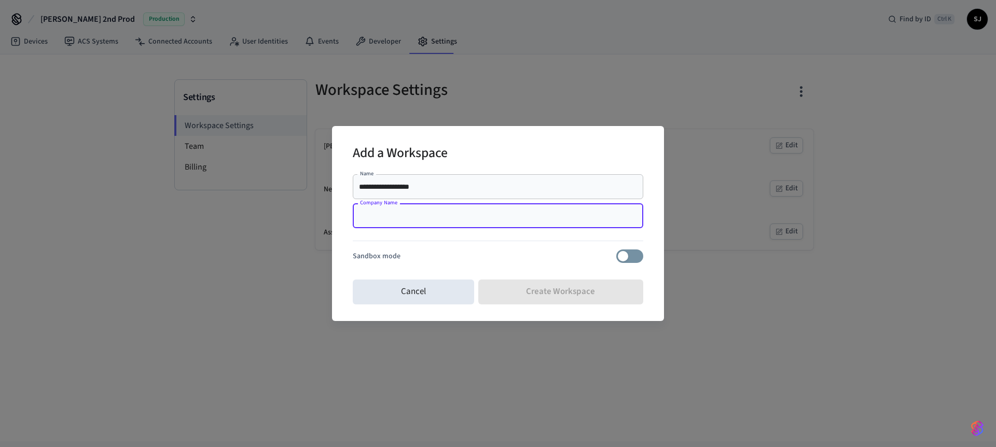
click at [385, 213] on input "Company Name" at bounding box center [498, 216] width 278 height 10
paste input "**********"
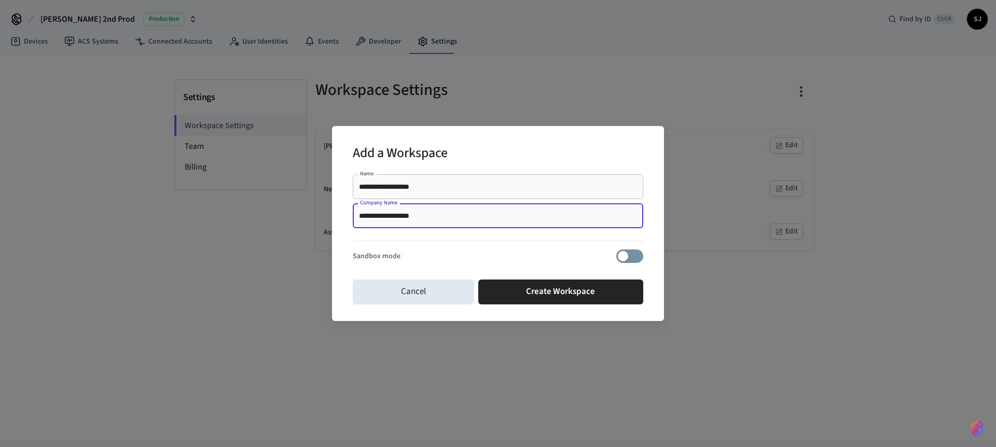
type input "**********"
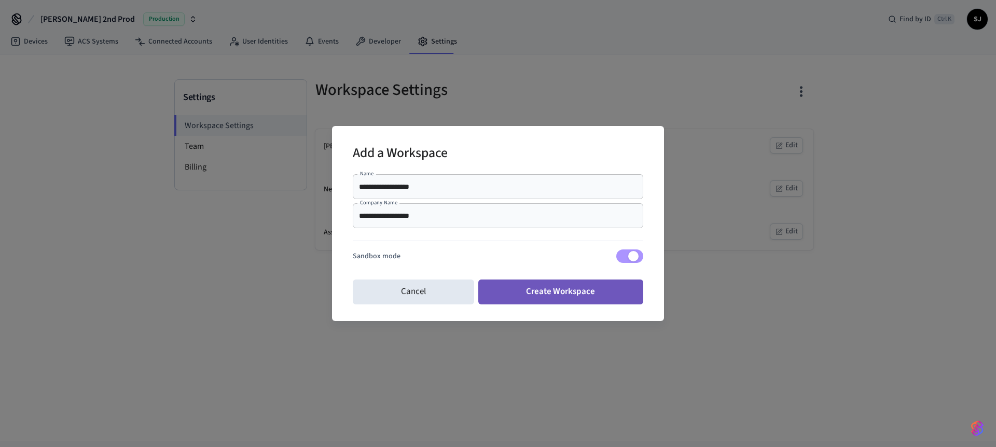
click at [596, 283] on button "Create Workspace" at bounding box center [560, 292] width 165 height 25
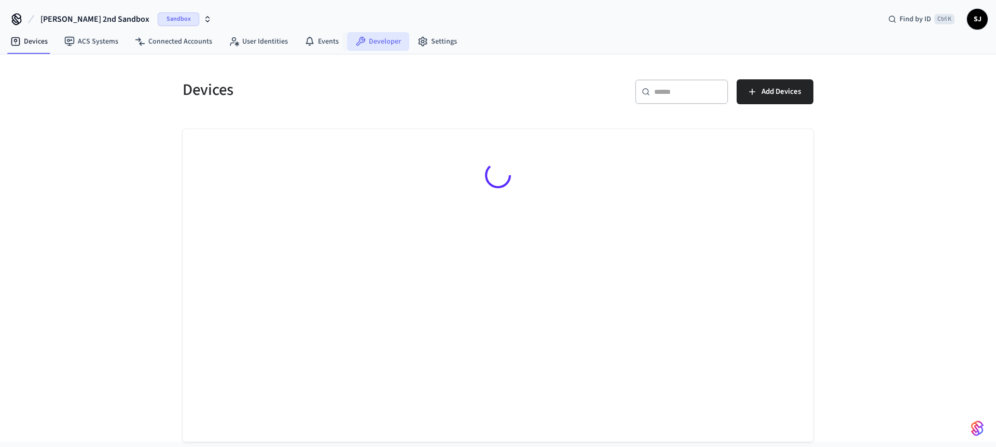
click at [388, 42] on link "Developer" at bounding box center [378, 41] width 62 height 19
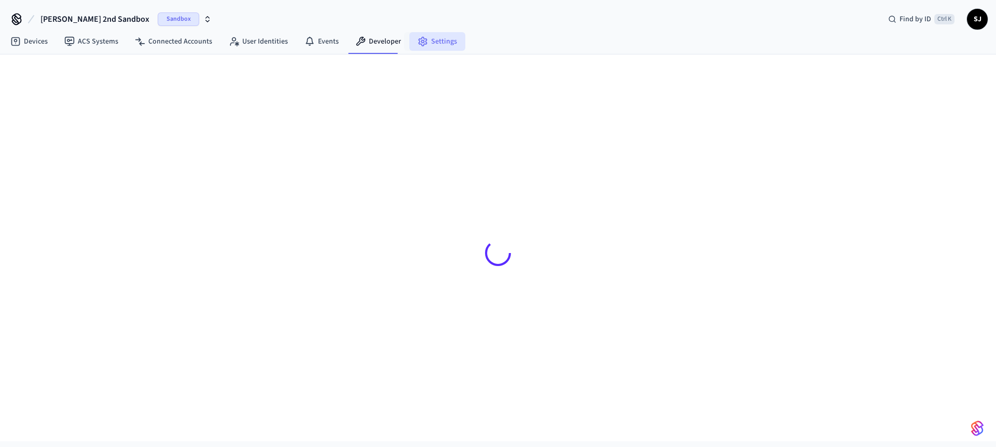
click at [442, 50] on link "Settings" at bounding box center [437, 41] width 56 height 19
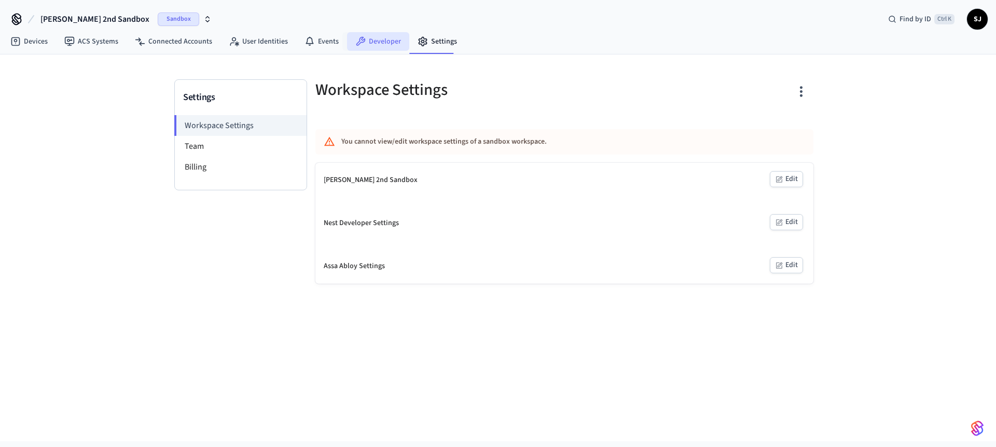
click at [396, 35] on link "Developer" at bounding box center [378, 41] width 62 height 19
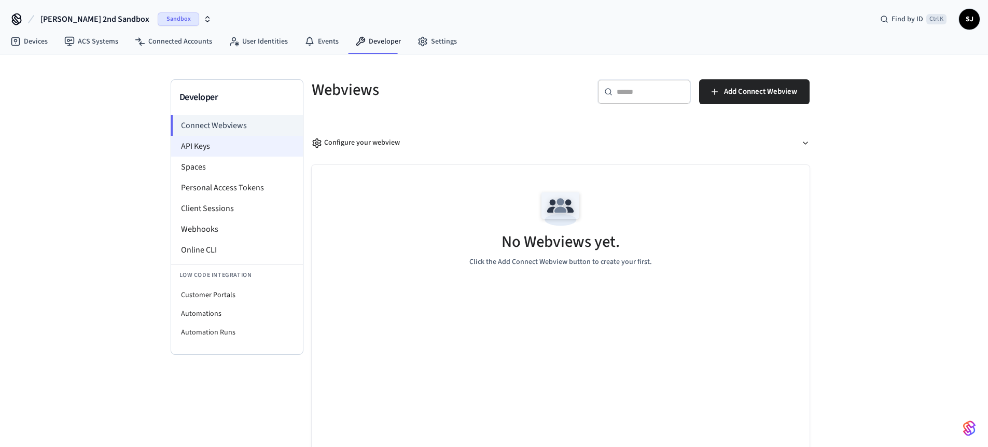
click at [232, 140] on li "API Keys" at bounding box center [237, 146] width 132 height 21
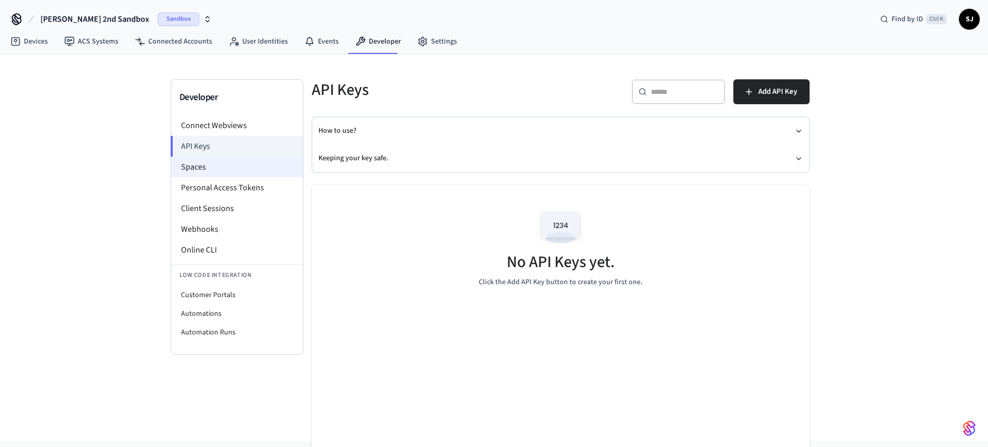
click at [207, 168] on li "Spaces" at bounding box center [237, 167] width 132 height 21
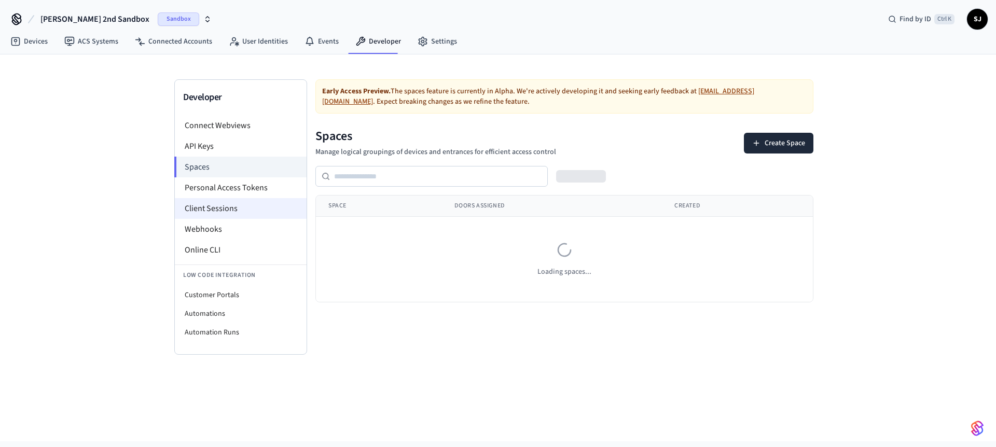
click at [212, 213] on li "Client Sessions" at bounding box center [241, 208] width 132 height 21
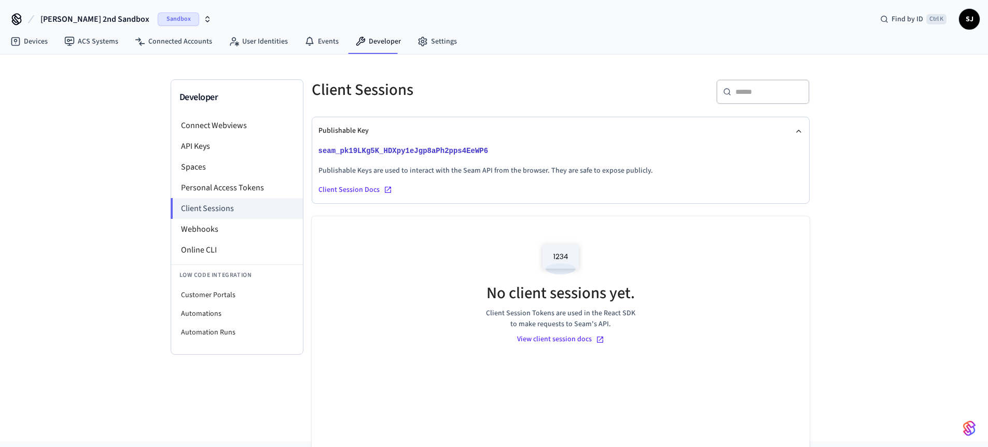
click at [519, 157] on p "seam_pk19LKg5K_HDXpy1eJgp8aPh2pps4EeWP6" at bounding box center [560, 151] width 484 height 12
click at [489, 151] on icon at bounding box center [492, 150] width 7 height 7
click at [489, 151] on div at bounding box center [407, 151] width 183 height 12
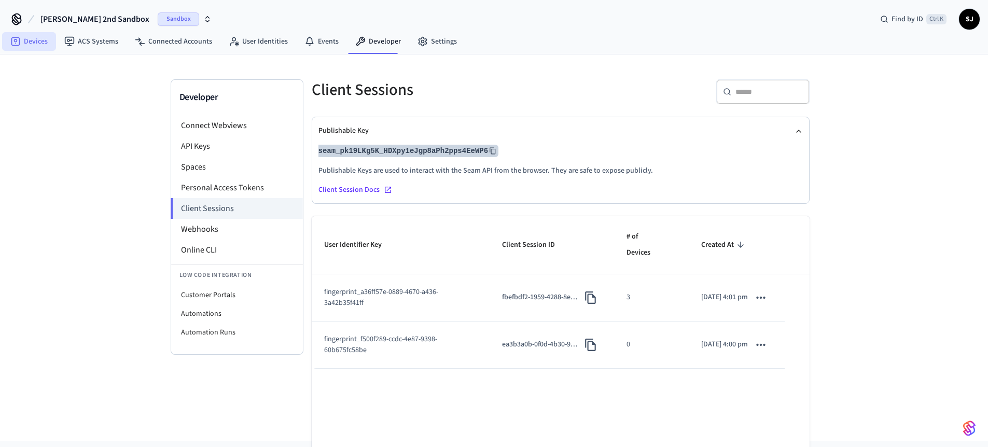
click at [32, 39] on link "Devices" at bounding box center [29, 41] width 54 height 19
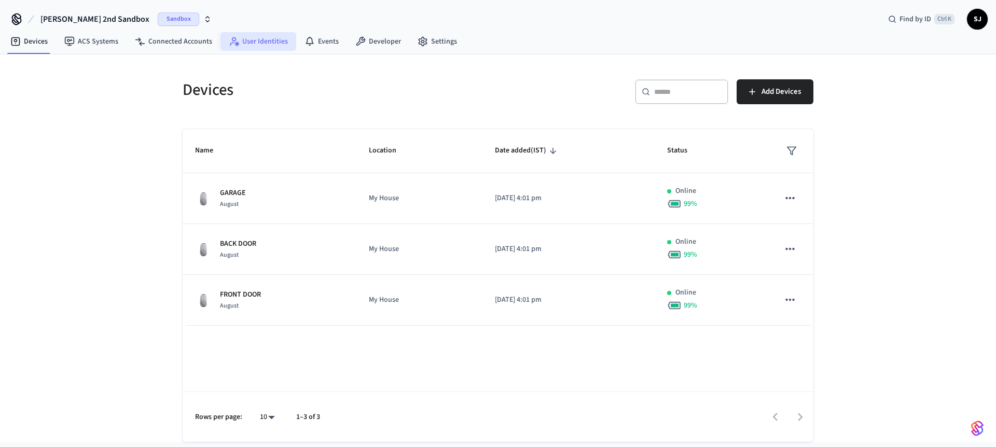
click at [254, 37] on link "User Identities" at bounding box center [258, 41] width 76 height 19
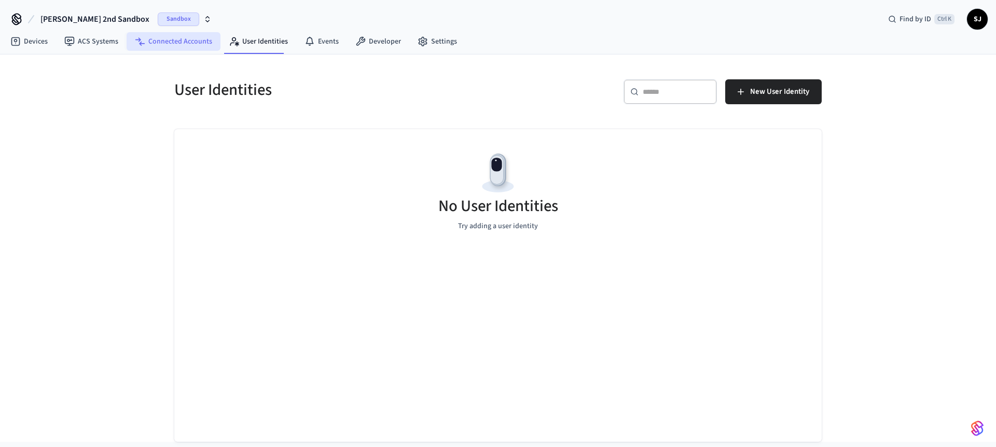
click at [202, 43] on link "Connected Accounts" at bounding box center [174, 41] width 94 height 19
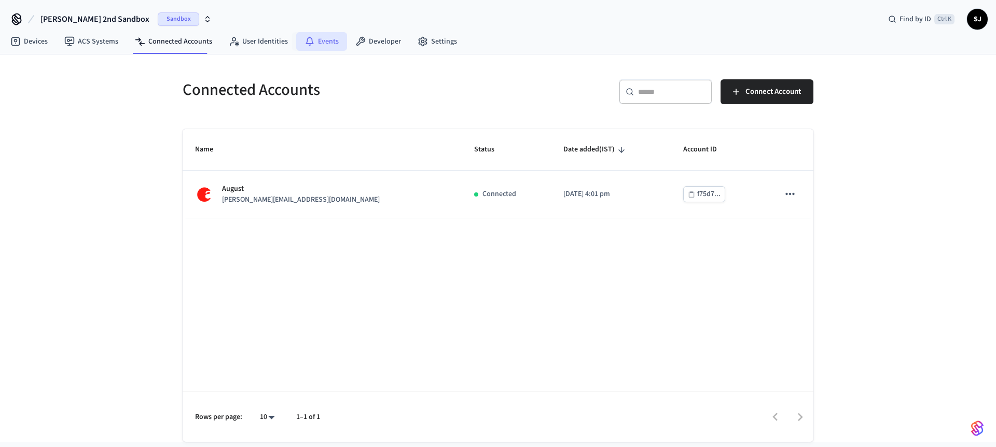
click at [312, 48] on link "Events" at bounding box center [321, 41] width 51 height 19
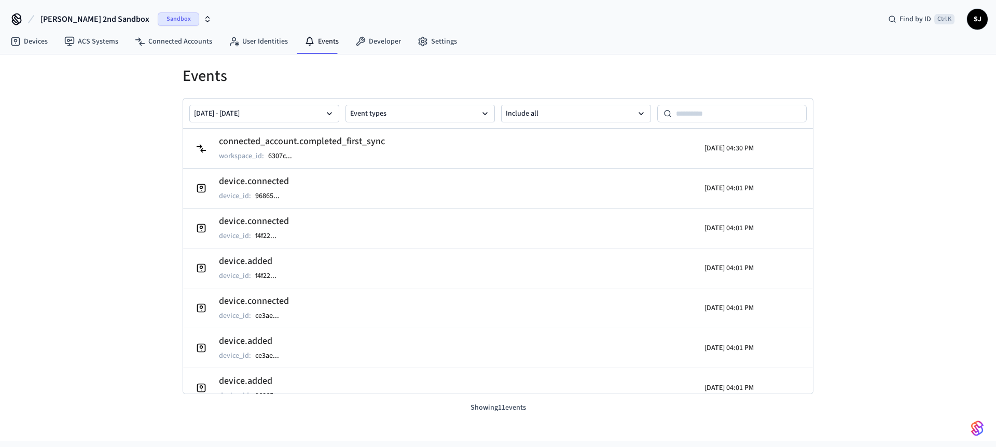
click at [96, 13] on span "Shubham 2nd Sandbox" at bounding box center [94, 19] width 109 height 12
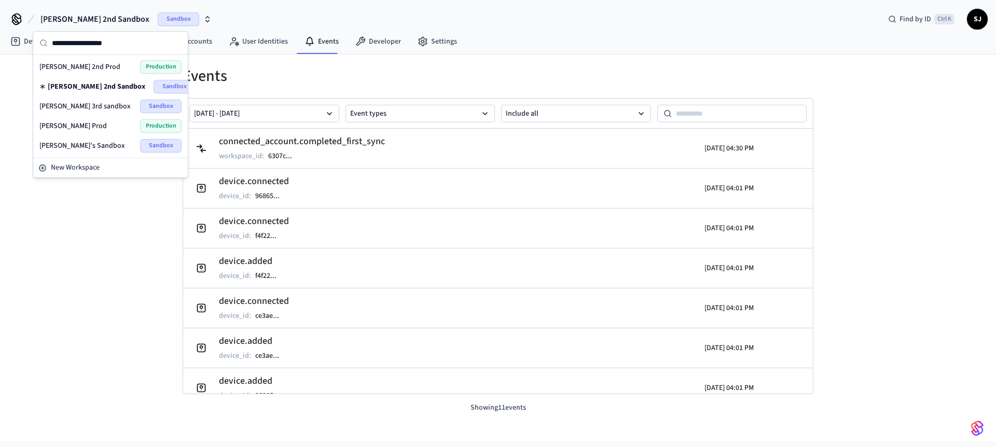
click at [70, 143] on span "[PERSON_NAME]'s Sandbox" at bounding box center [82, 146] width 86 height 10
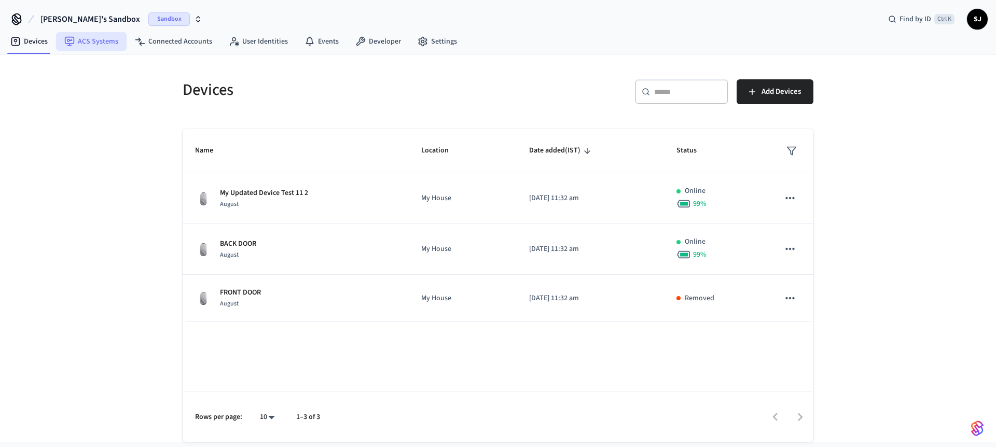
click at [112, 41] on link "ACS Systems" at bounding box center [91, 41] width 71 height 19
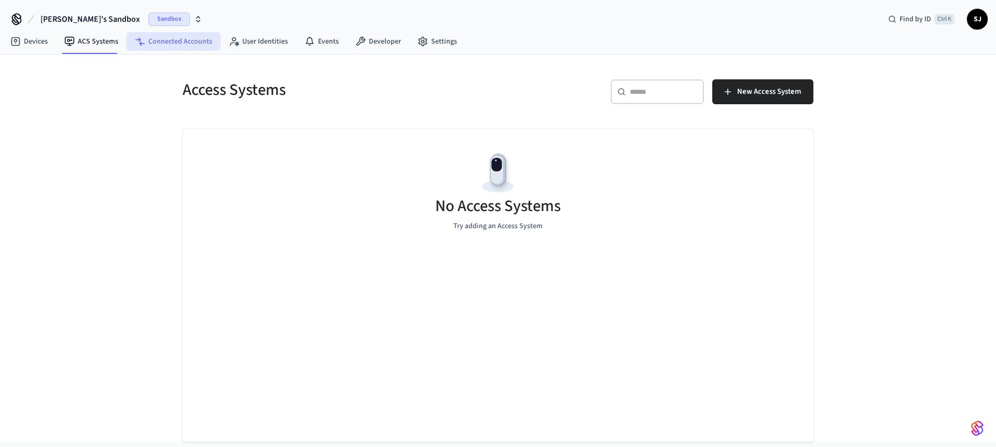
click at [160, 40] on link "Connected Accounts" at bounding box center [174, 41] width 94 height 19
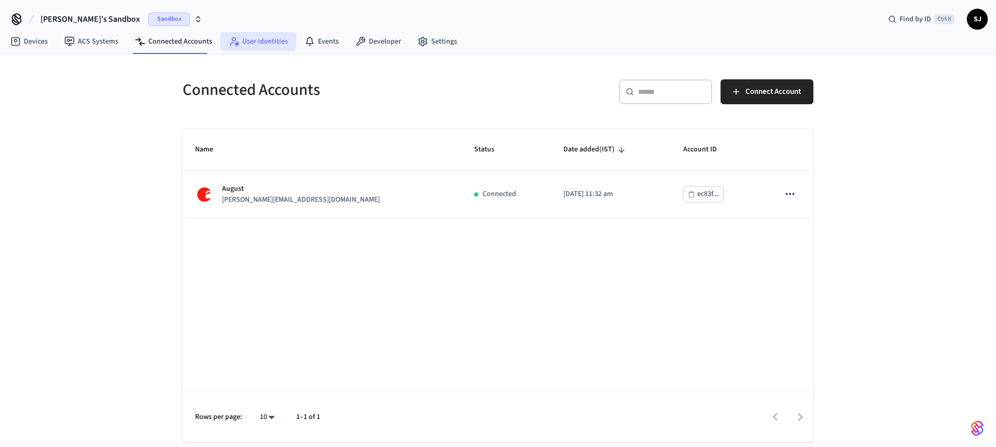
click at [225, 37] on link "User Identities" at bounding box center [258, 41] width 76 height 19
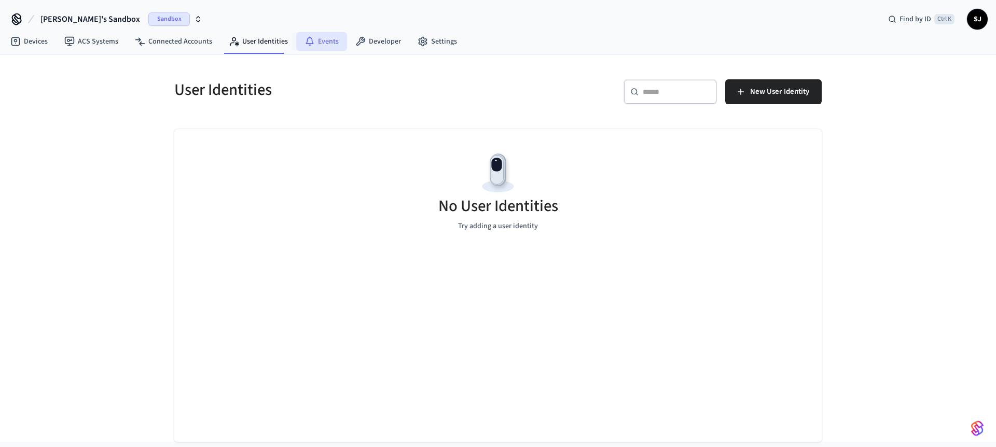
click at [330, 34] on link "Events" at bounding box center [321, 41] width 51 height 19
